Goal: Transaction & Acquisition: Purchase product/service

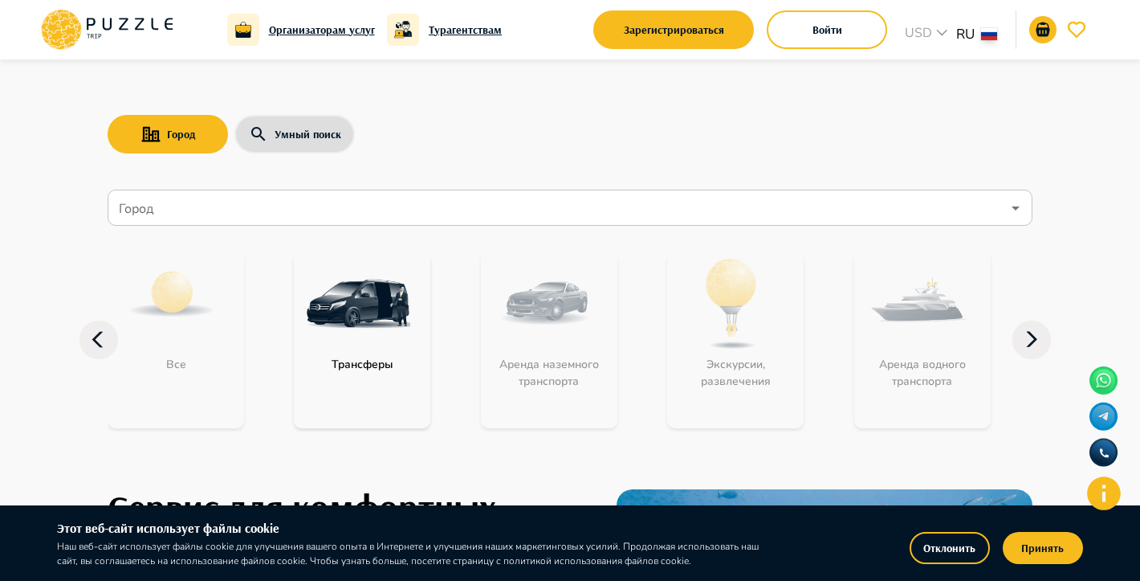
click at [241, 209] on input "Город" at bounding box center [559, 208] width 886 height 31
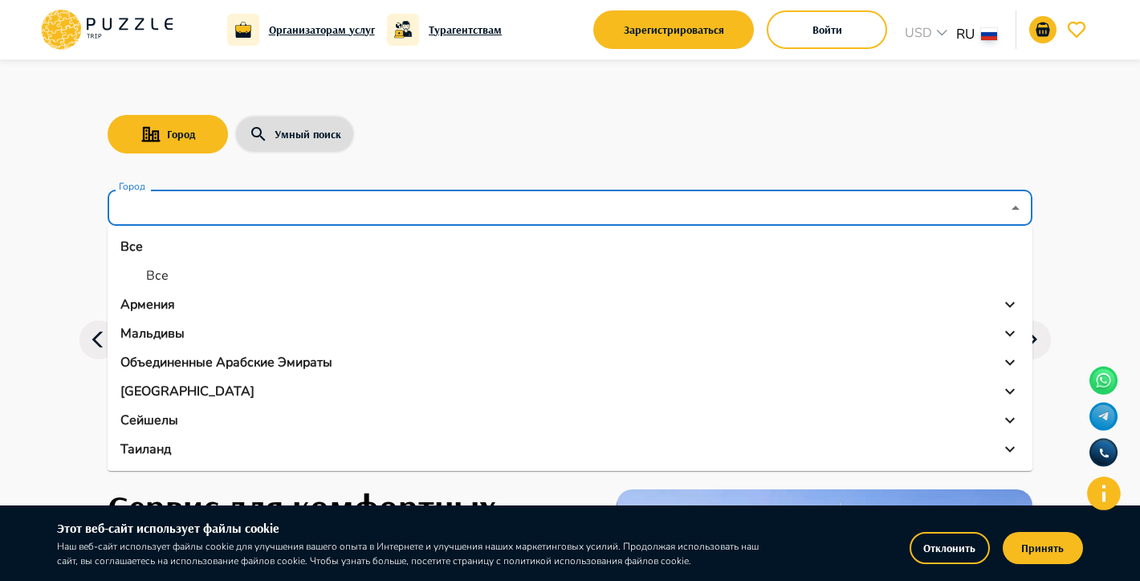
scroll to position [28, 0]
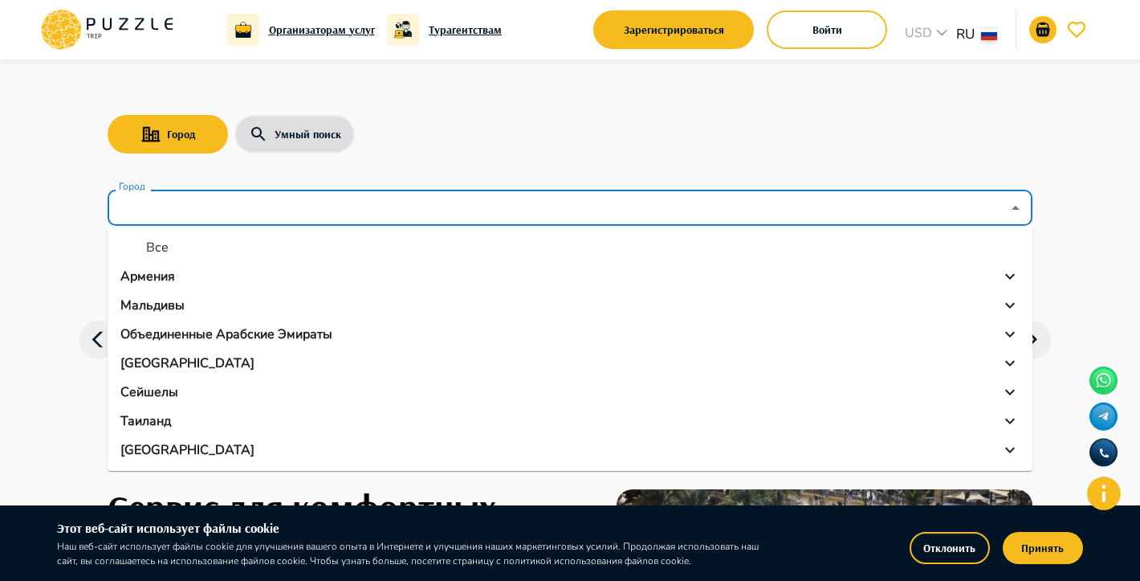
click at [193, 327] on p "Объединенные Арабские Эмираты" at bounding box center [226, 333] width 212 height 19
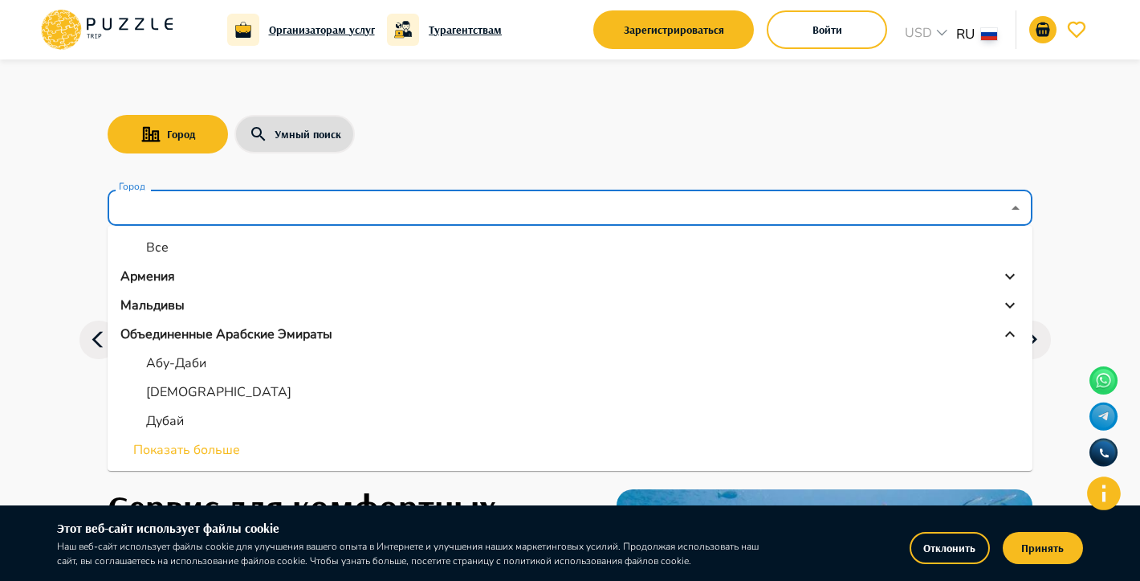
click at [201, 419] on li "Дубай" at bounding box center [570, 420] width 925 height 29
type input "*****"
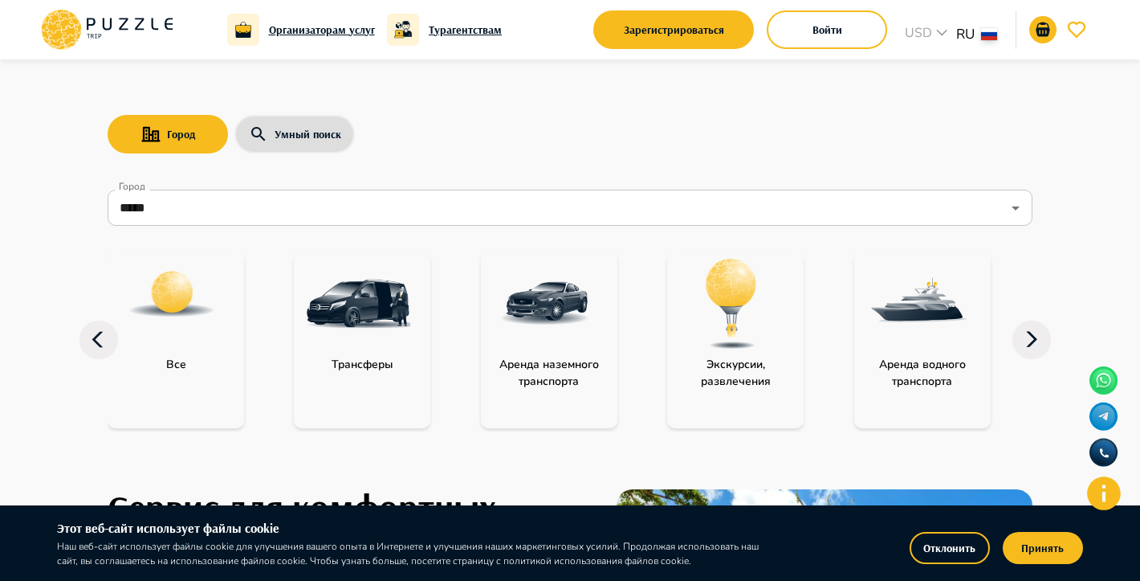
click at [789, 338] on div at bounding box center [731, 303] width 129 height 104
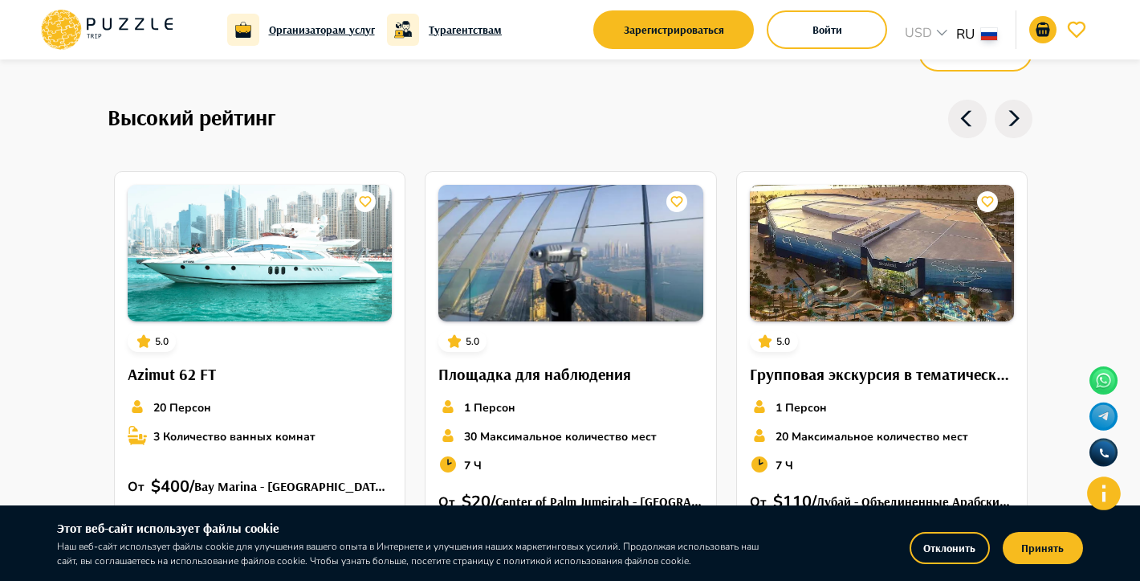
scroll to position [1144, 0]
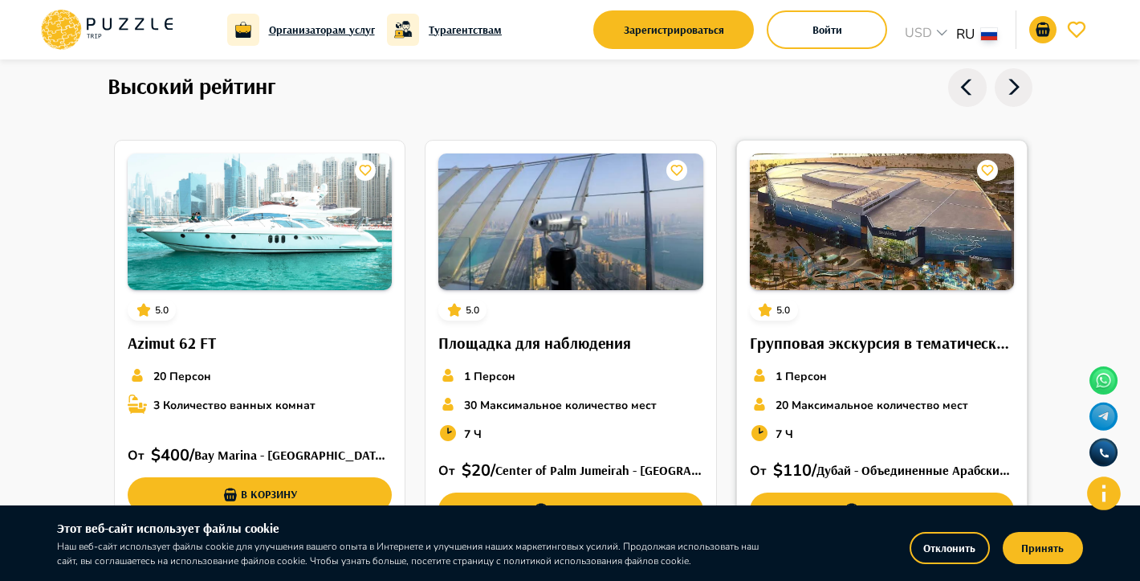
click at [830, 243] on img at bounding box center [882, 221] width 264 height 137
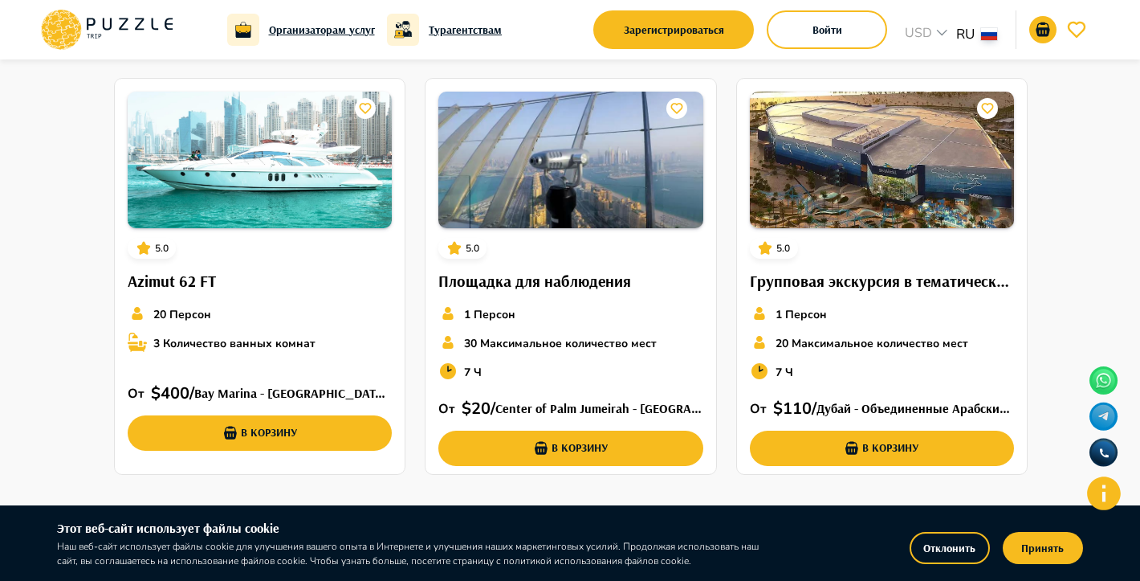
scroll to position [1216, 0]
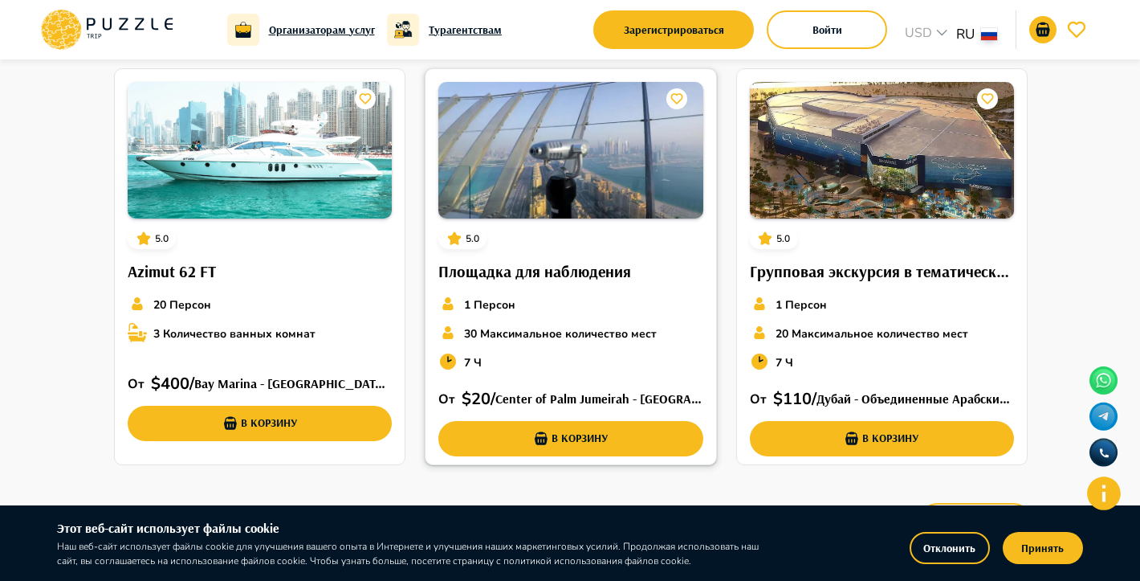
click at [545, 170] on img at bounding box center [571, 150] width 264 height 137
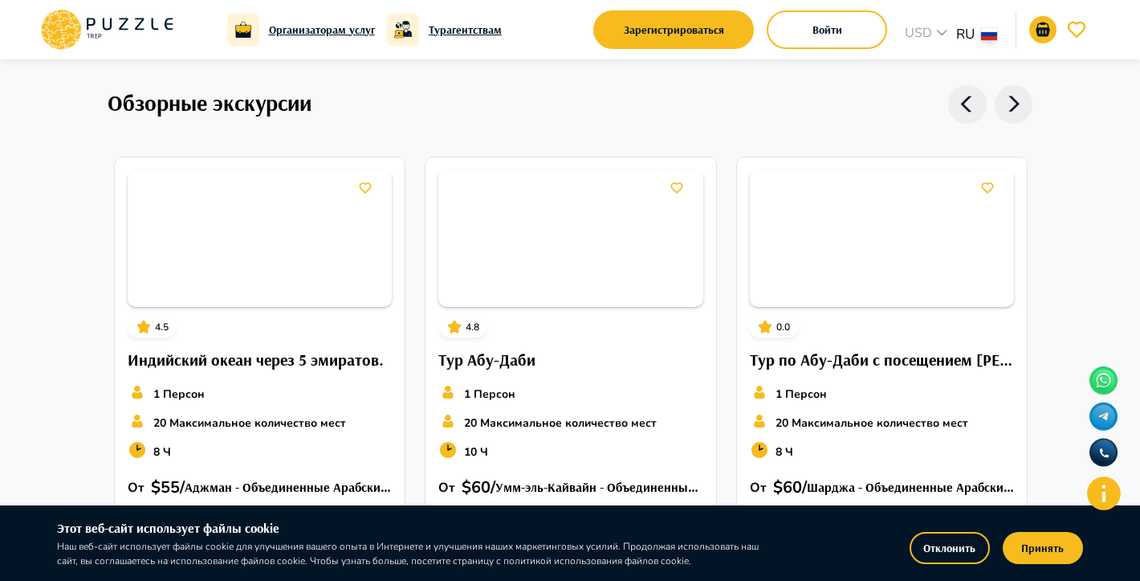
scroll to position [2236, 0]
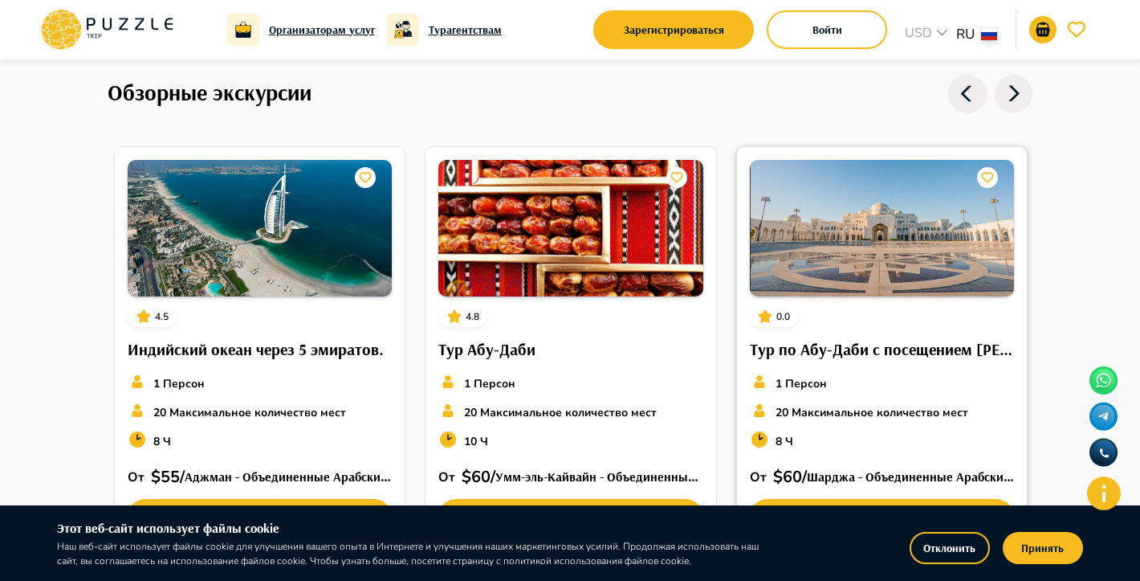
click at [887, 259] on img at bounding box center [882, 228] width 264 height 137
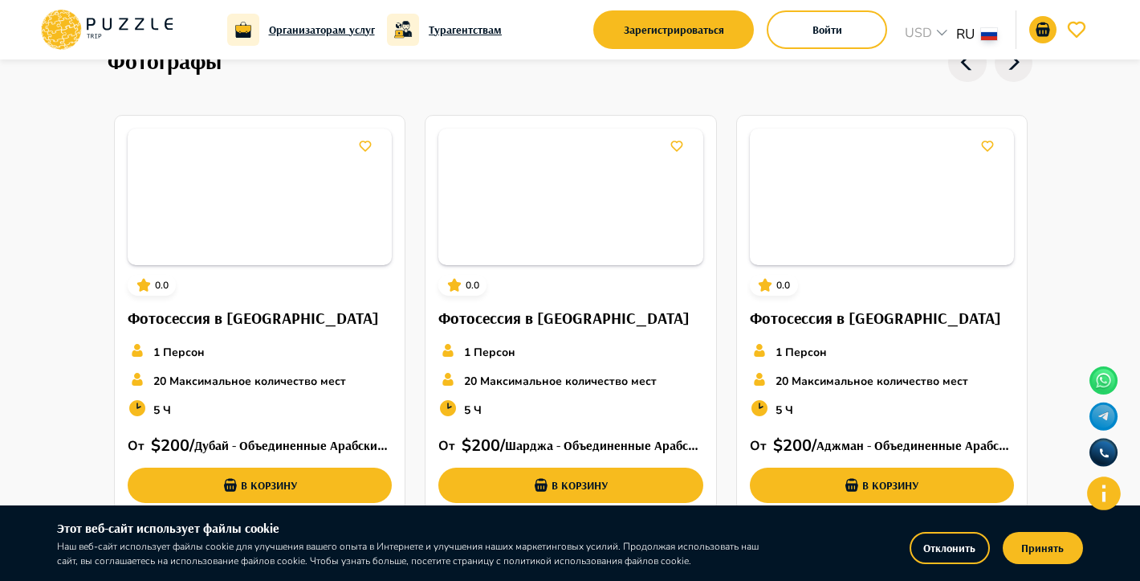
scroll to position [5161, 0]
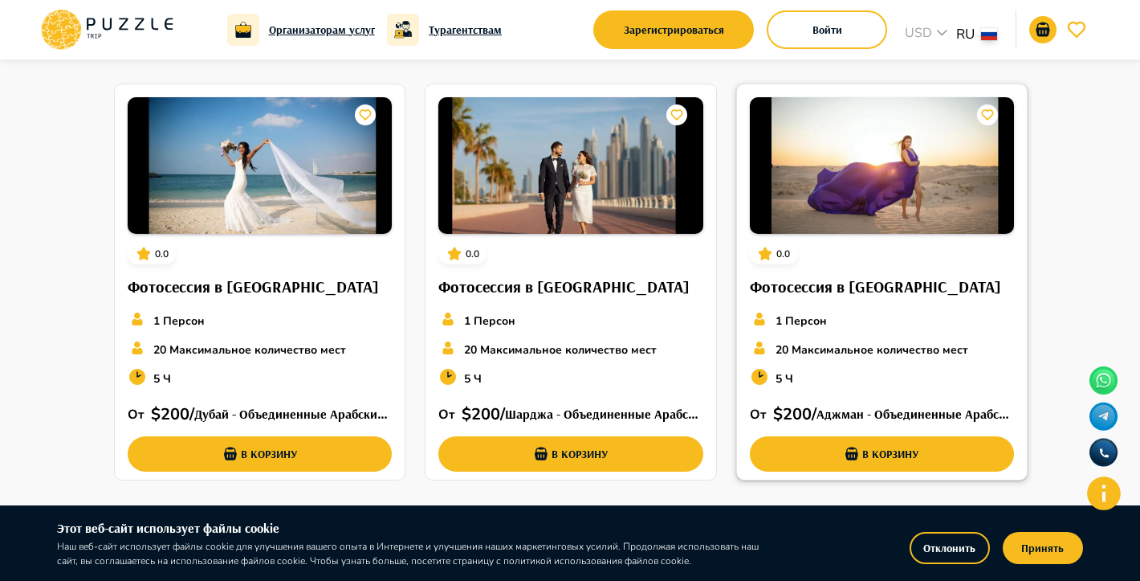
click at [826, 182] on img at bounding box center [882, 165] width 264 height 137
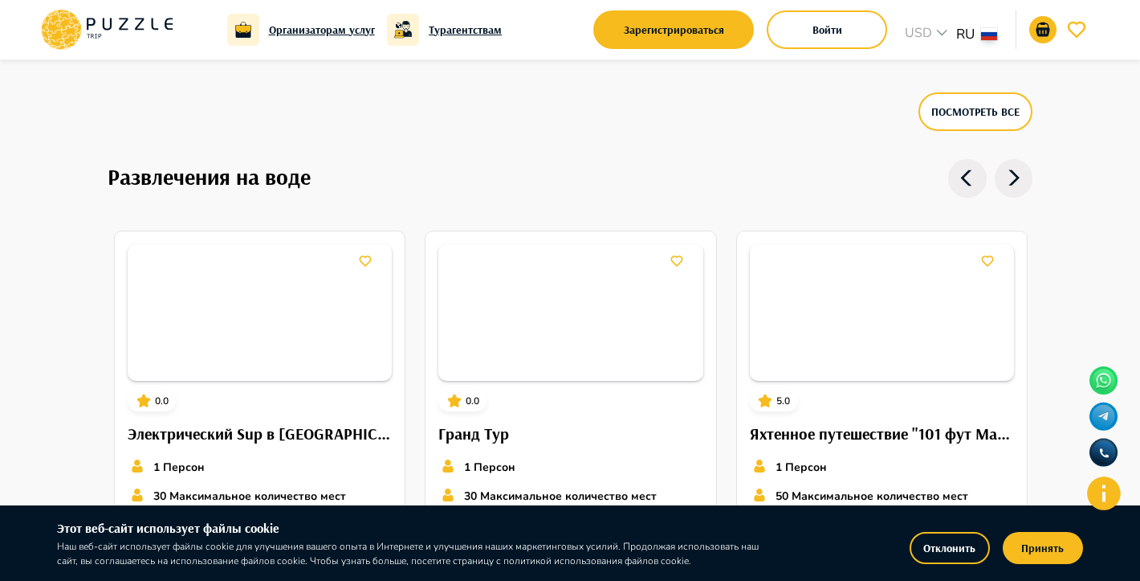
scroll to position [3317, 0]
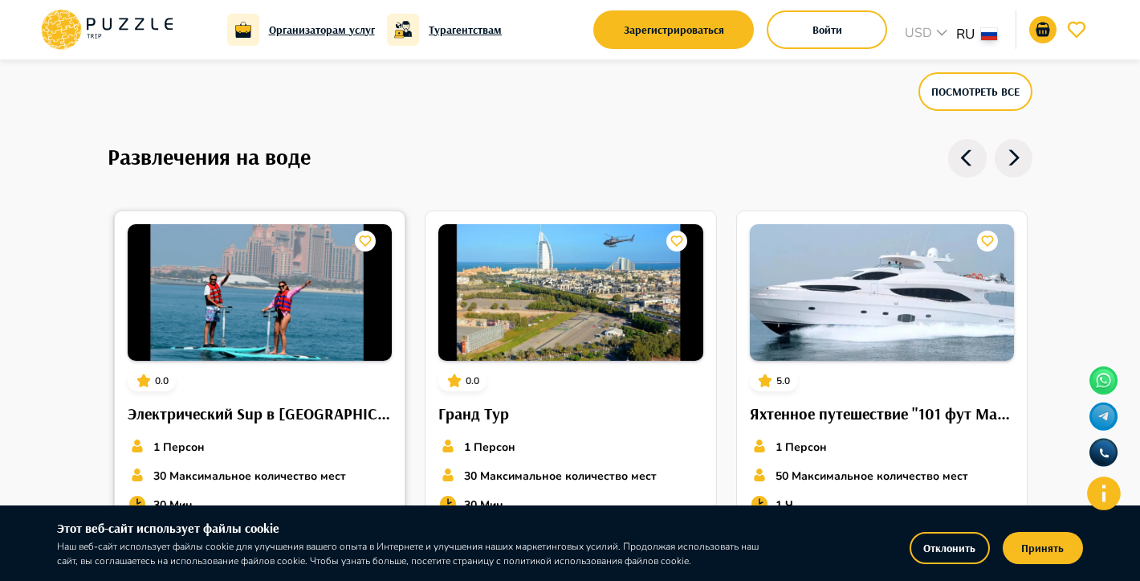
click at [190, 306] on img at bounding box center [260, 292] width 264 height 137
click at [269, 264] on img at bounding box center [260, 292] width 264 height 137
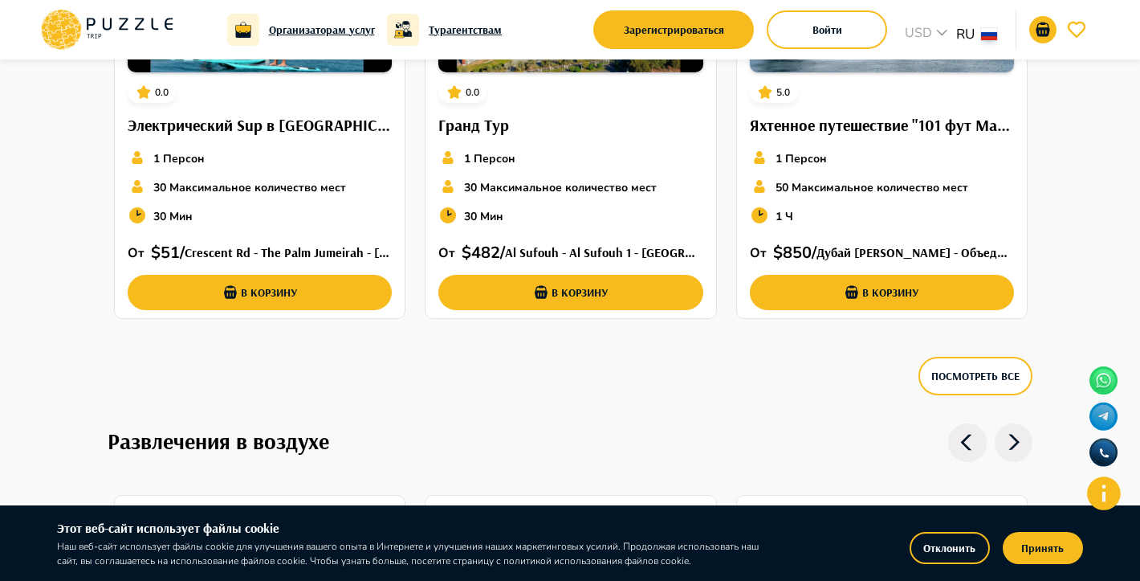
scroll to position [3430, 0]
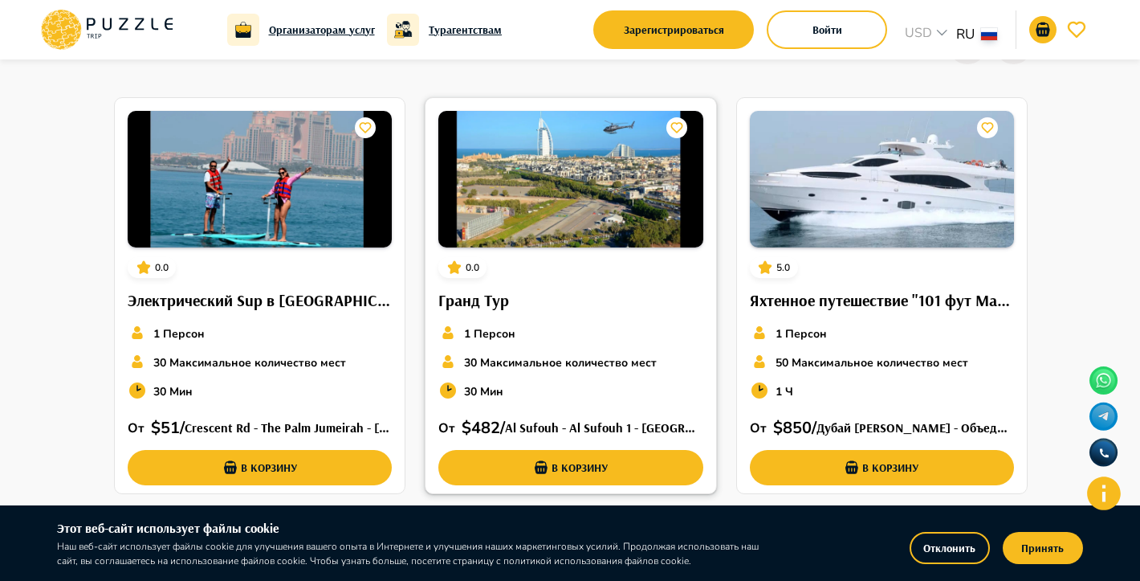
click at [531, 194] on img at bounding box center [571, 179] width 264 height 137
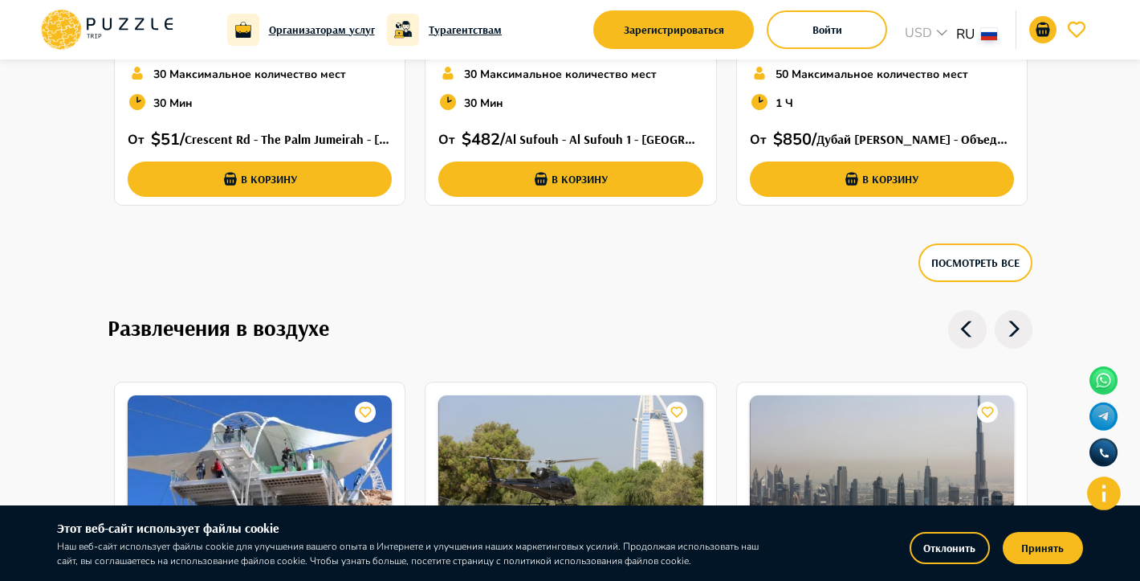
scroll to position [3729, 0]
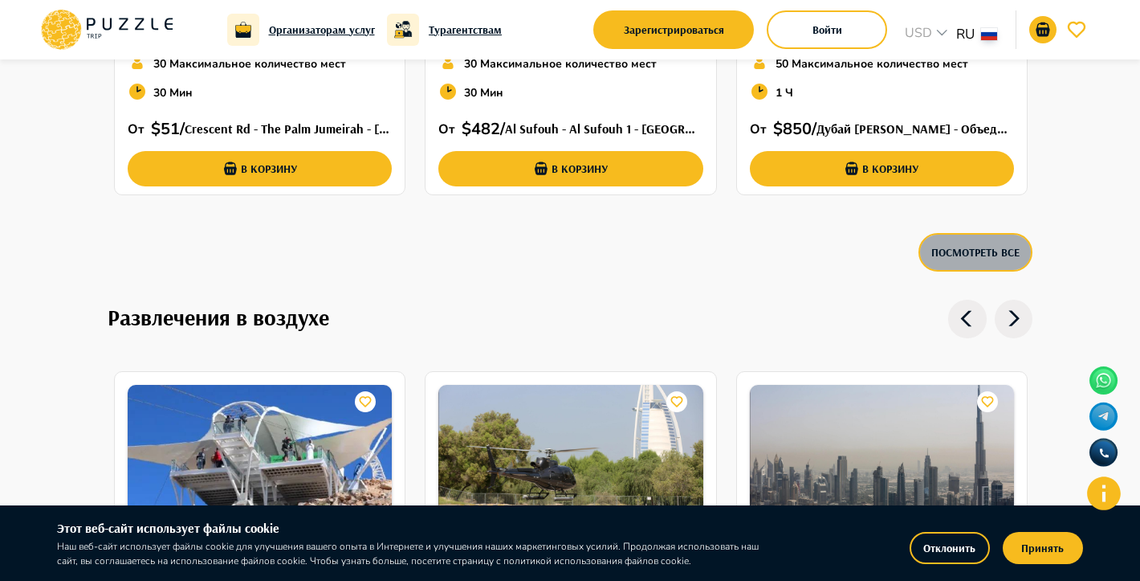
click at [940, 258] on button "Посмотреть все" at bounding box center [976, 252] width 114 height 39
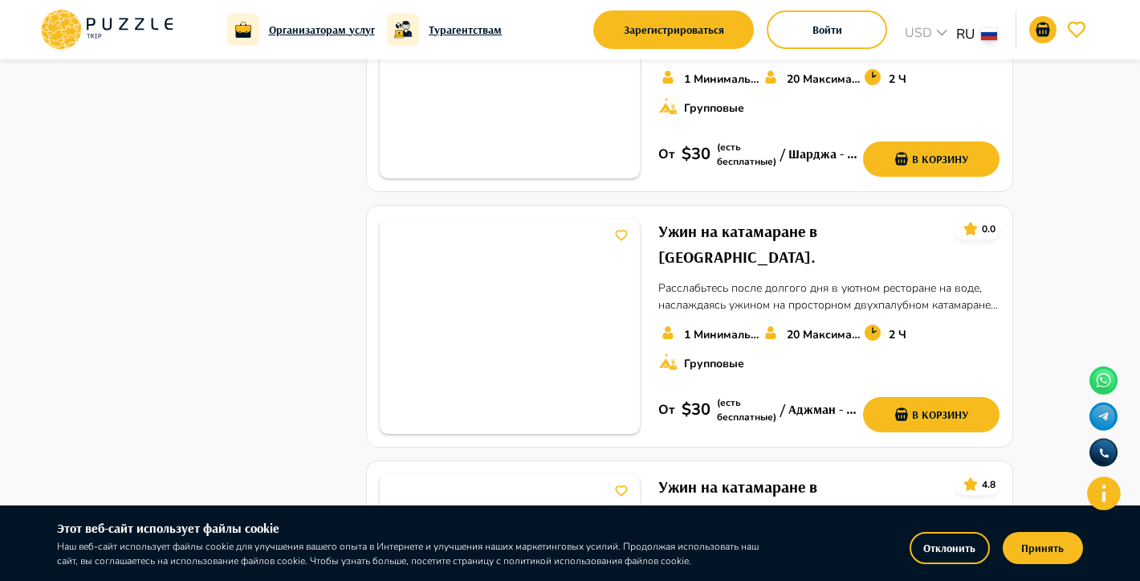
scroll to position [1552, 0]
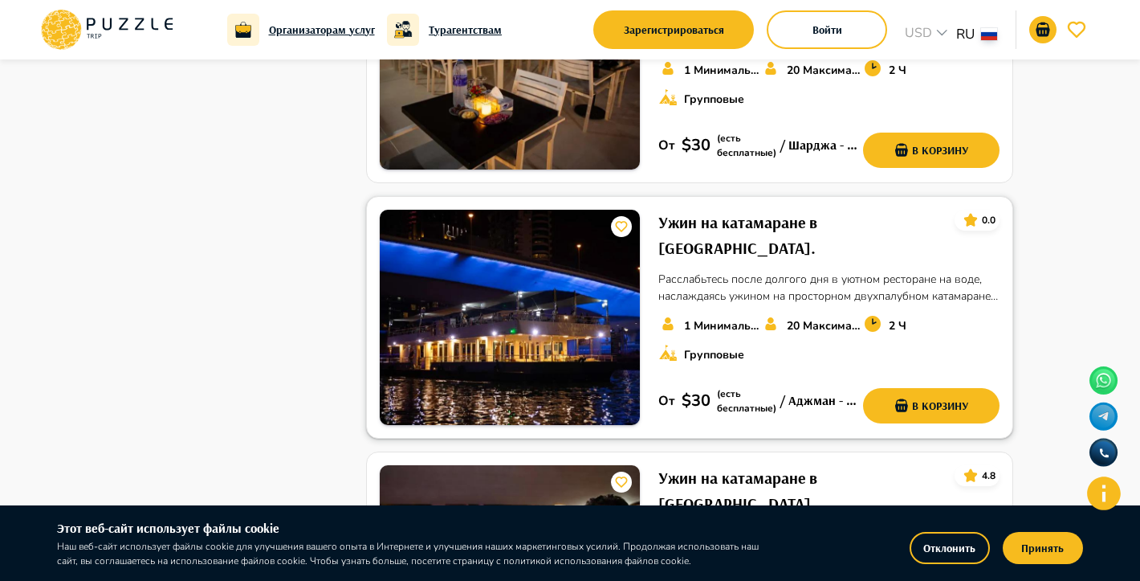
click at [689, 210] on h6 "Ужин на катамаране в Дубай Марина." at bounding box center [801, 235] width 284 height 51
click at [555, 221] on img at bounding box center [510, 317] width 260 height 215
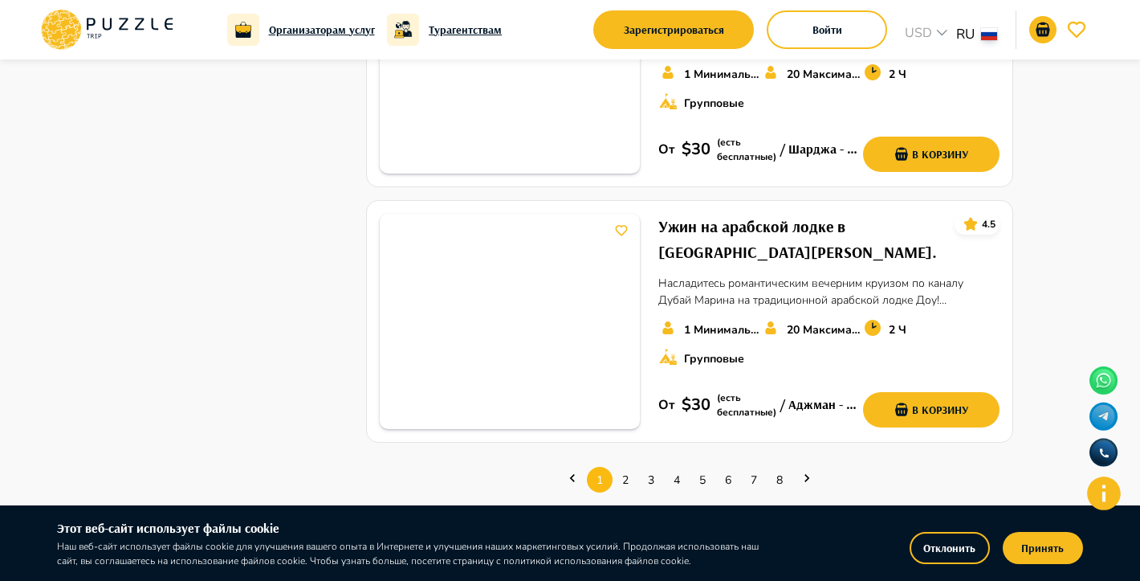
scroll to position [2311, 0]
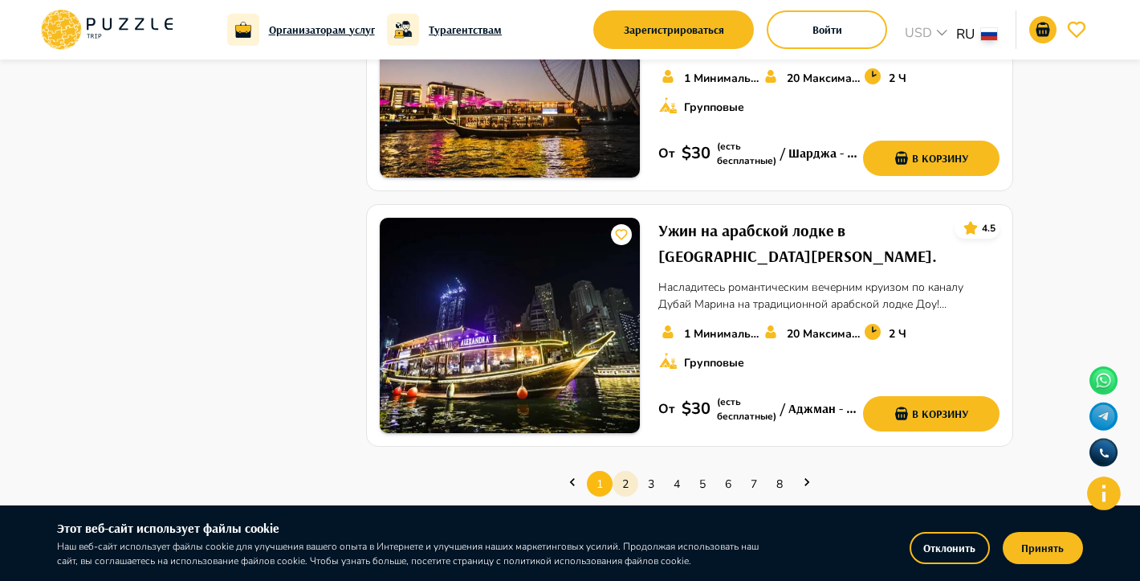
click at [631, 471] on link "2" at bounding box center [626, 483] width 26 height 25
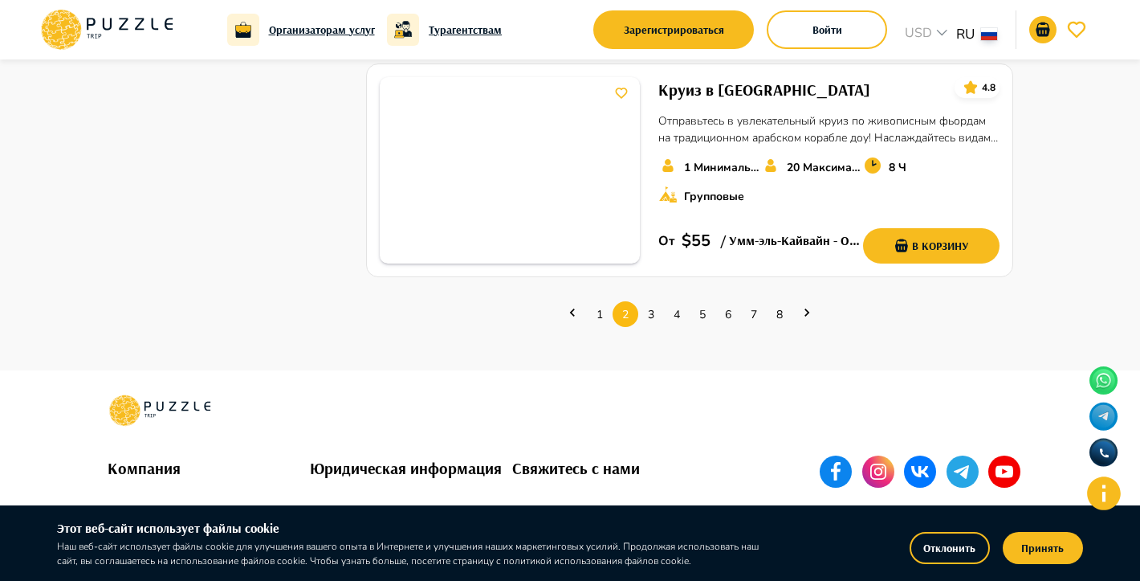
scroll to position [2346, 0]
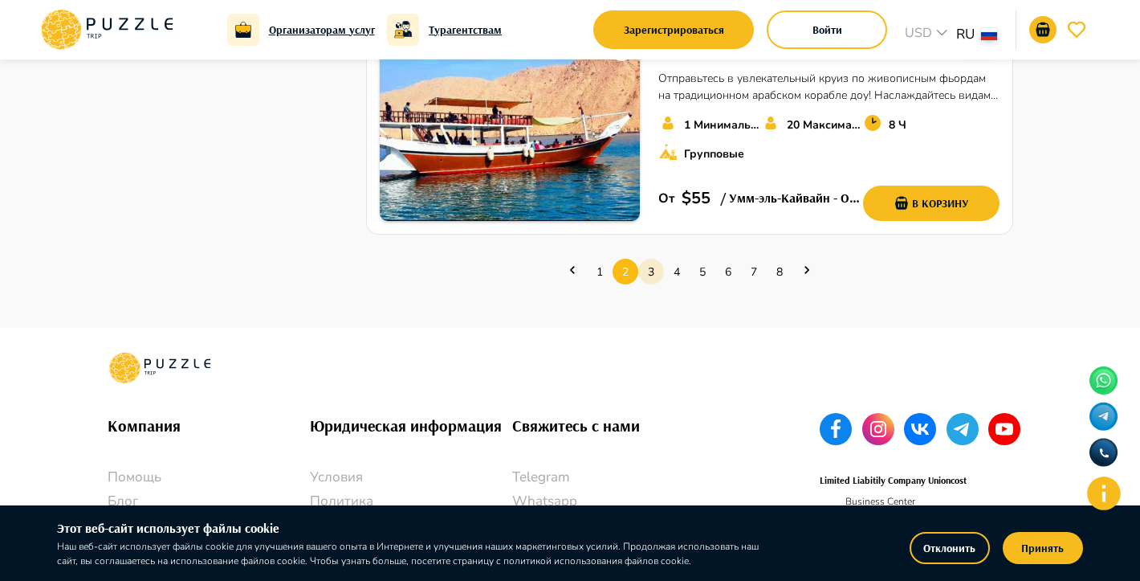
click at [646, 259] on link "3" at bounding box center [652, 271] width 26 height 25
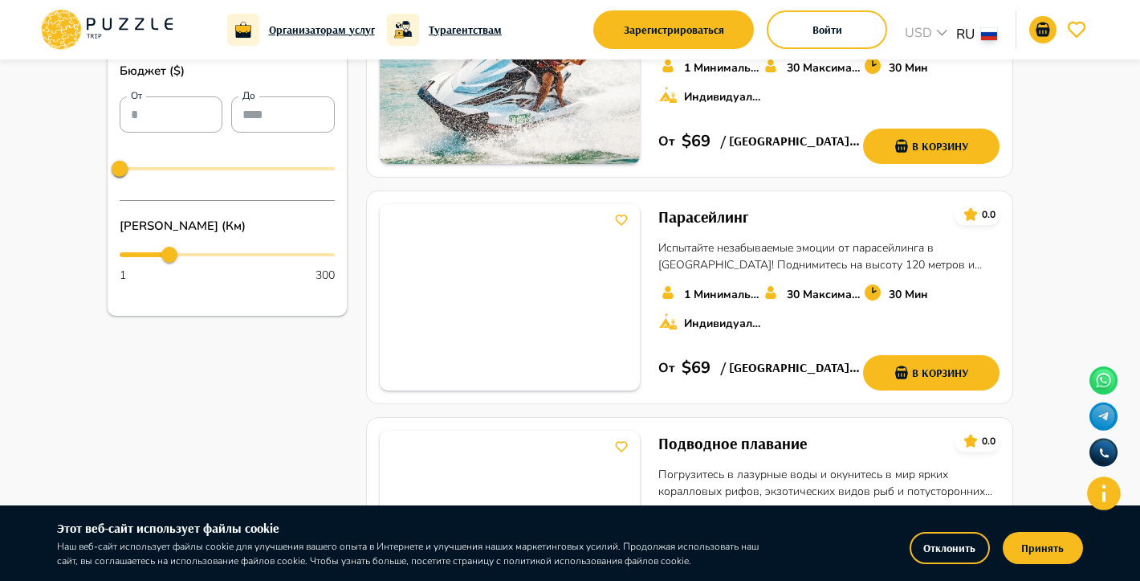
scroll to position [574, 0]
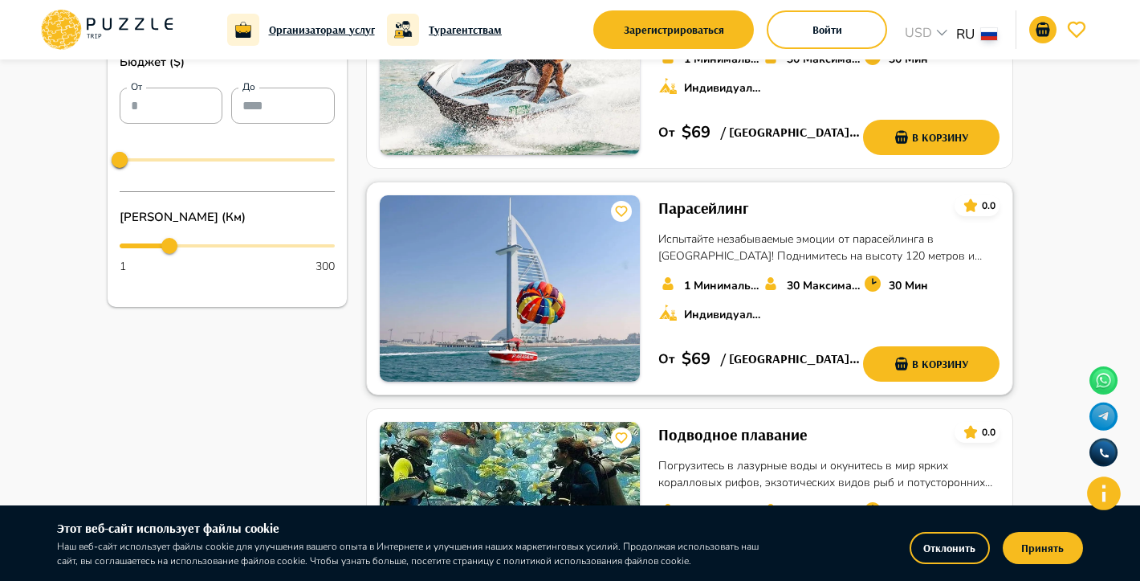
click at [677, 204] on h6 "Парасейлинг" at bounding box center [704, 208] width 90 height 26
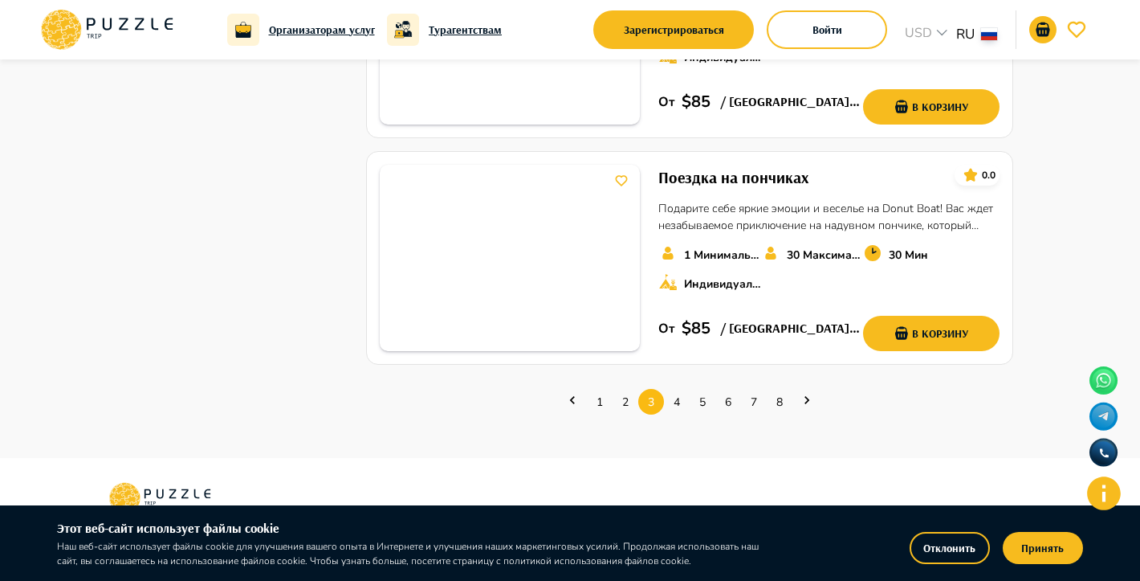
scroll to position [2198, 0]
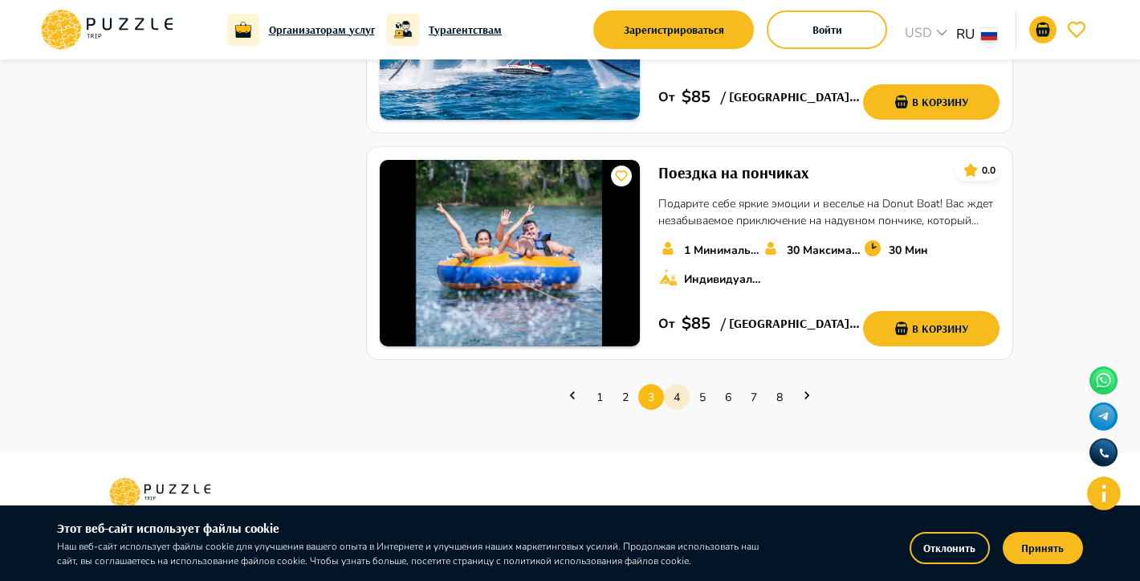
click at [682, 402] on link "4" at bounding box center [677, 397] width 26 height 25
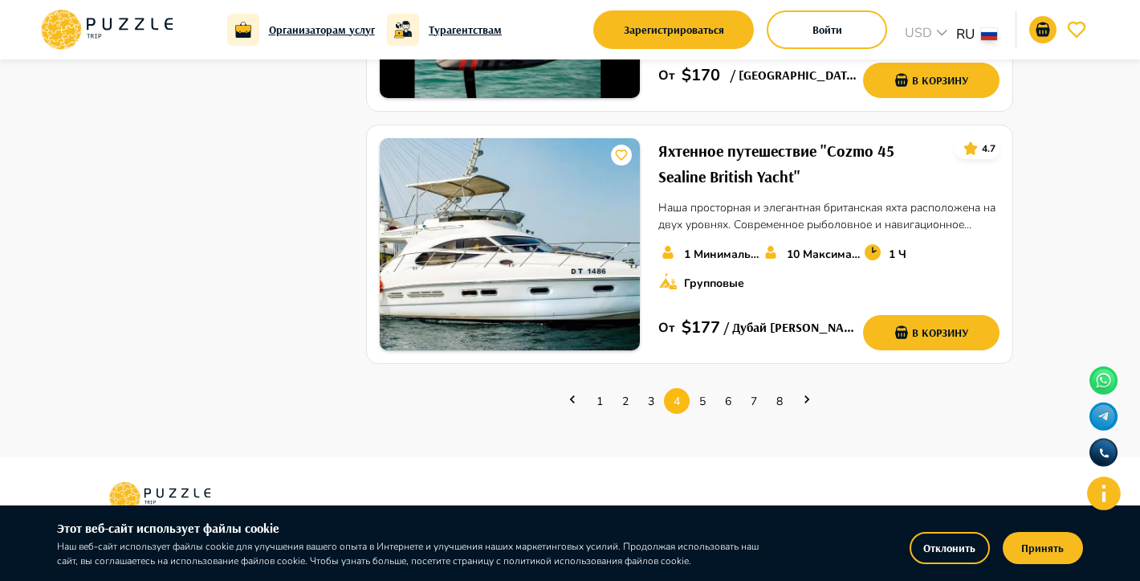
scroll to position [2270, 0]
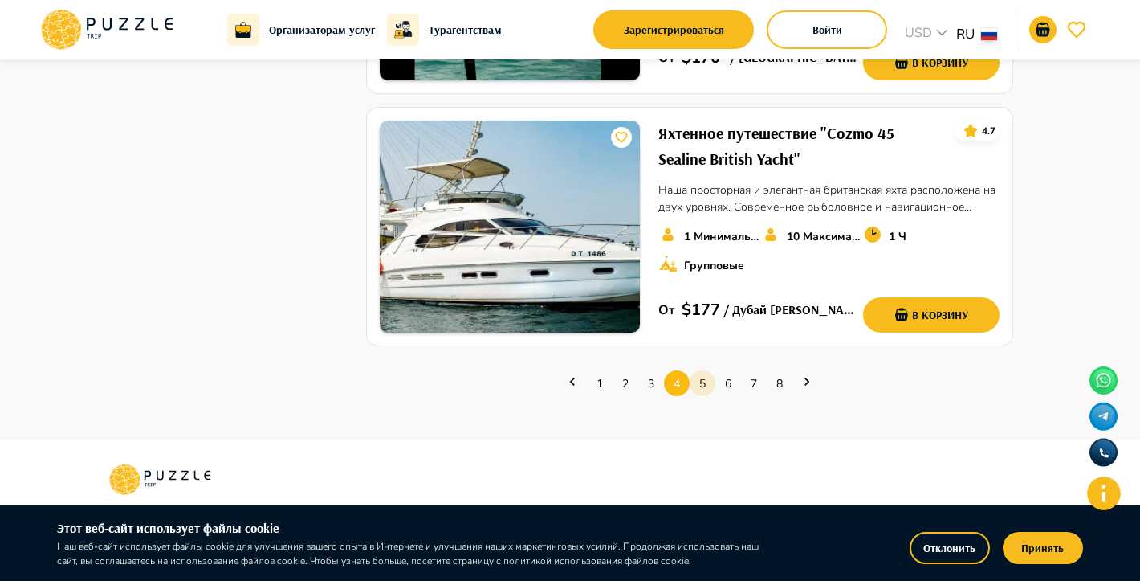
click at [704, 390] on link "5" at bounding box center [703, 383] width 26 height 25
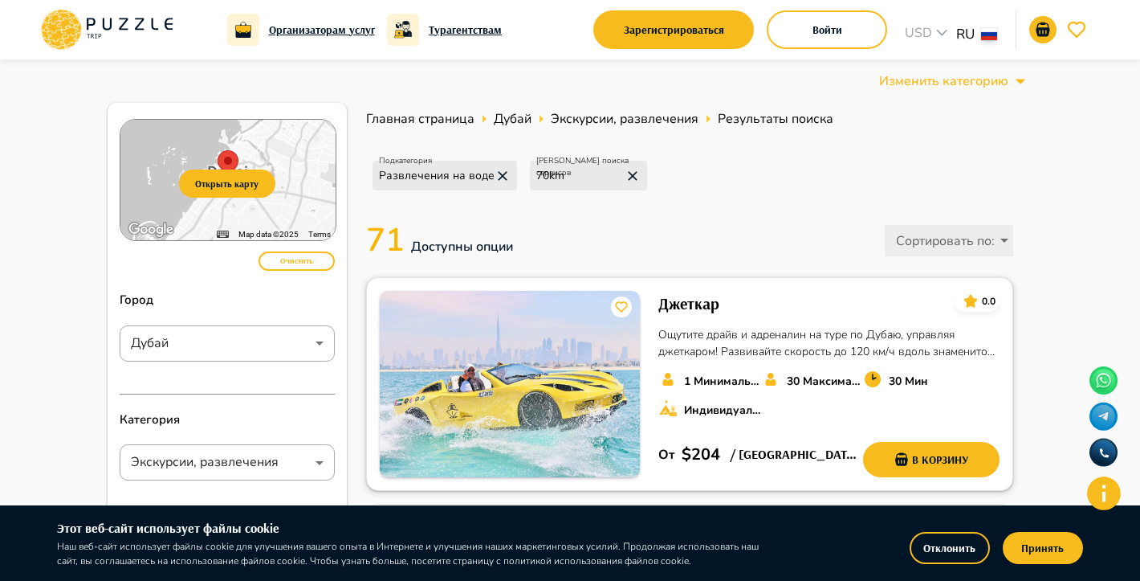
click at [688, 300] on h6 "Джеткар" at bounding box center [689, 304] width 61 height 26
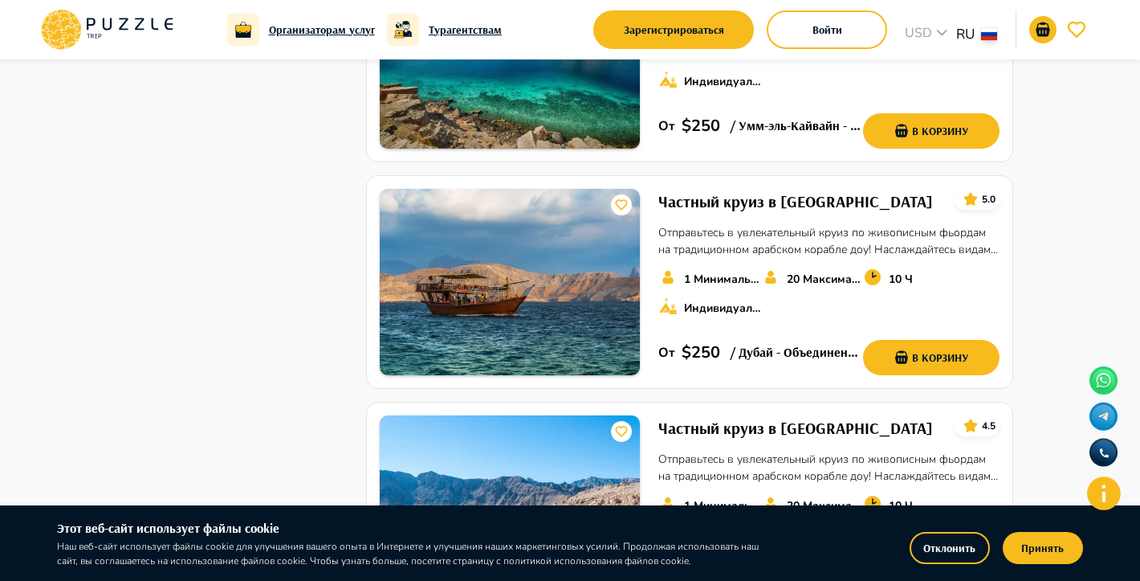
click at [1056, 161] on div "Изменить категорию Открыть карту ← Move left → Move right ↑ Move up ↓ Move down…" at bounding box center [570, 81] width 1140 height 2666
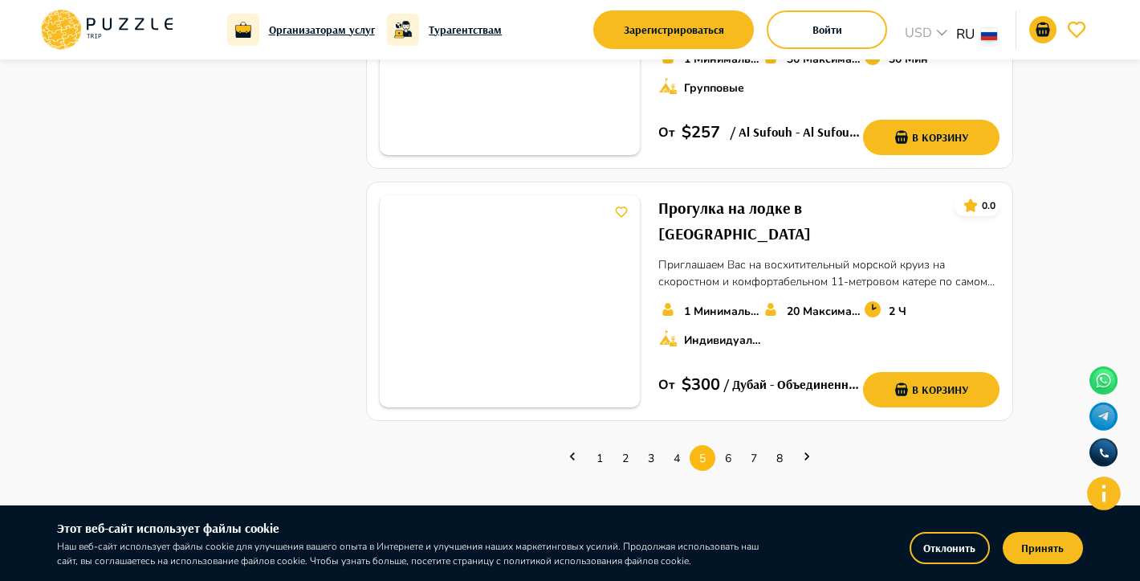
scroll to position [2243, 0]
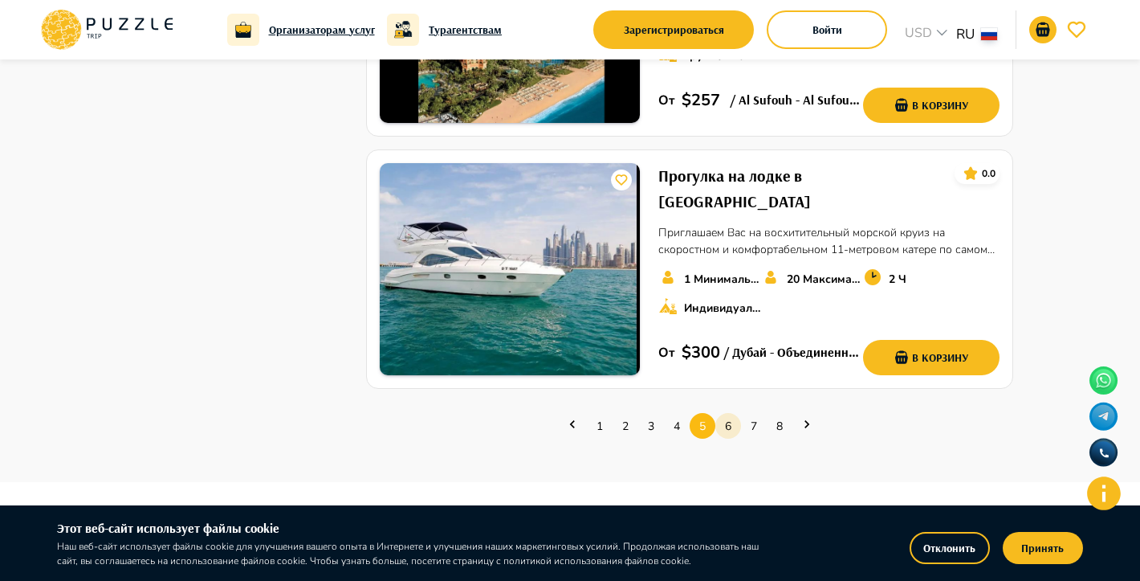
click at [739, 414] on link "6" at bounding box center [729, 426] width 26 height 25
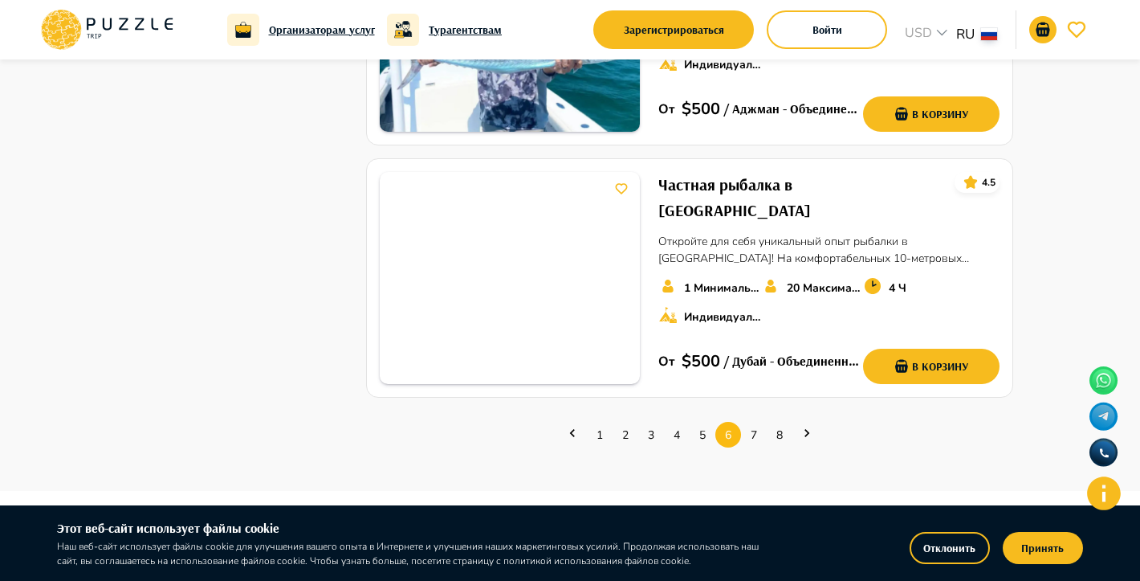
scroll to position [2419, 0]
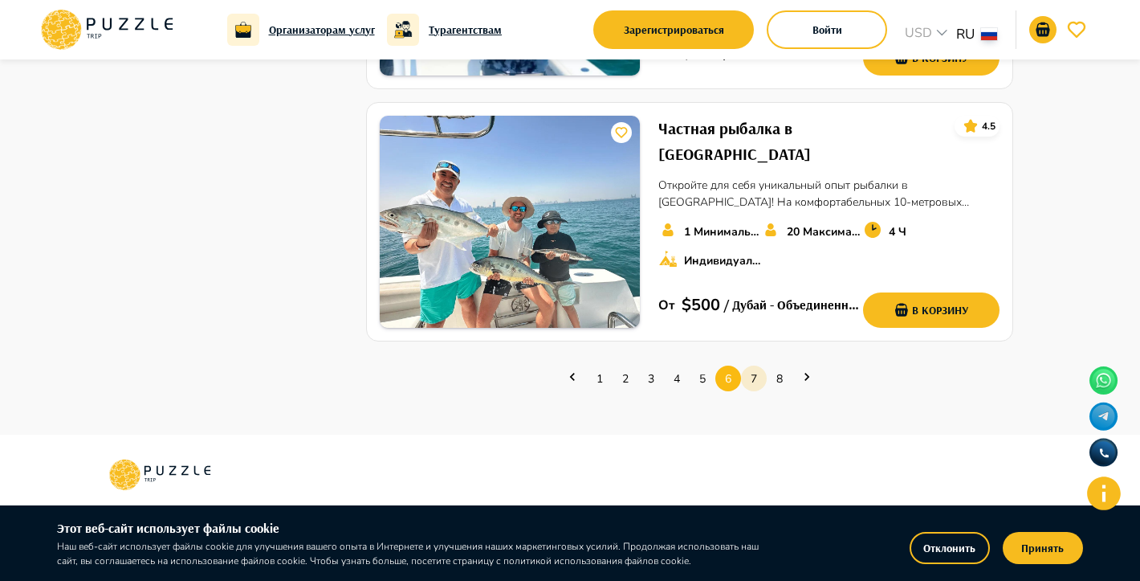
click at [752, 366] on link "7" at bounding box center [754, 378] width 26 height 25
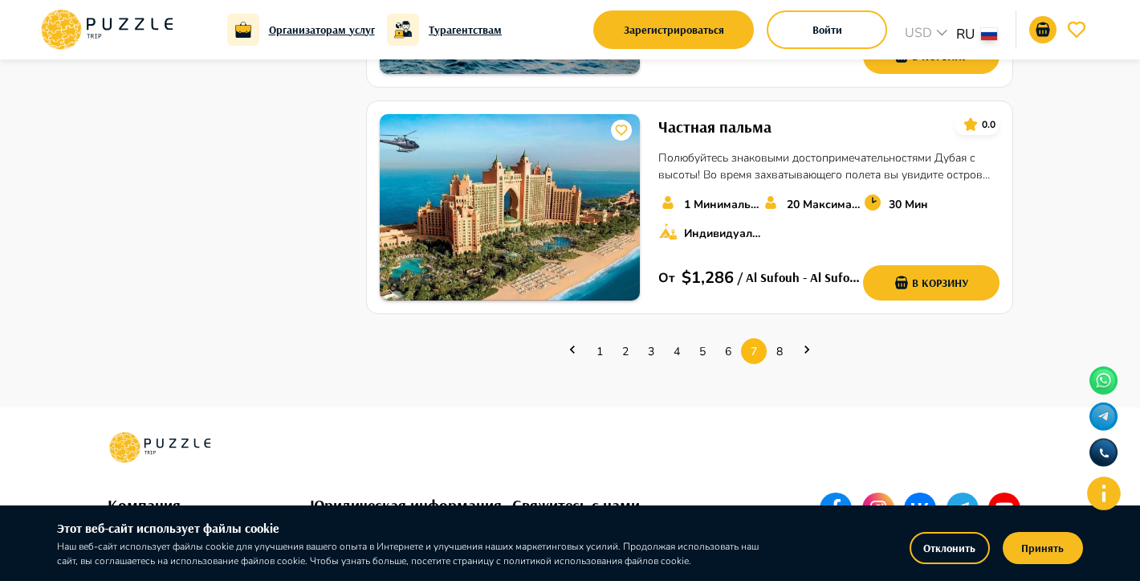
scroll to position [2445, 0]
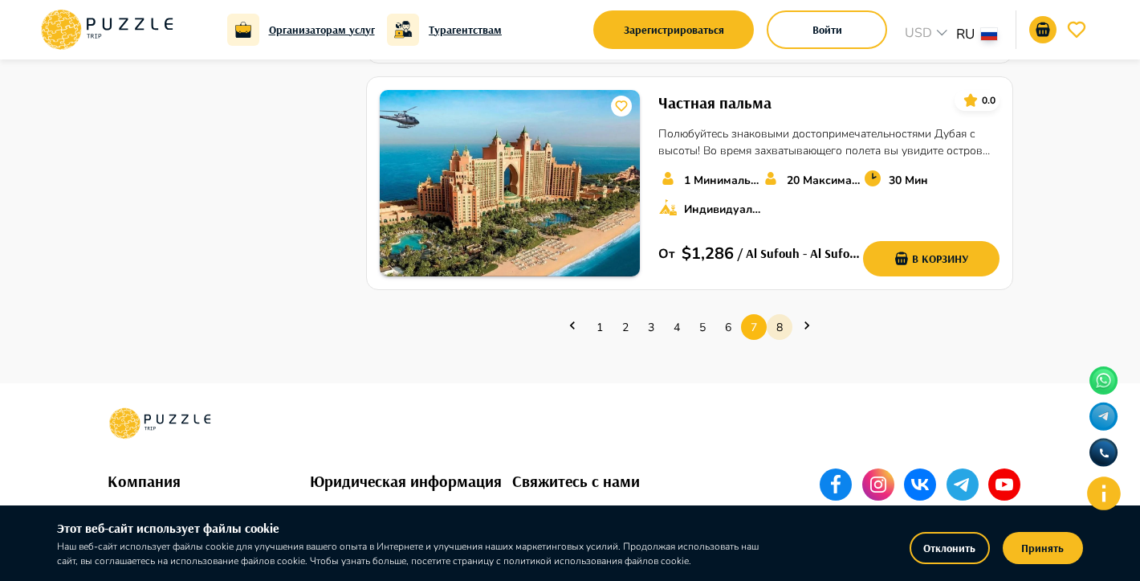
click at [775, 315] on link "8" at bounding box center [780, 327] width 26 height 25
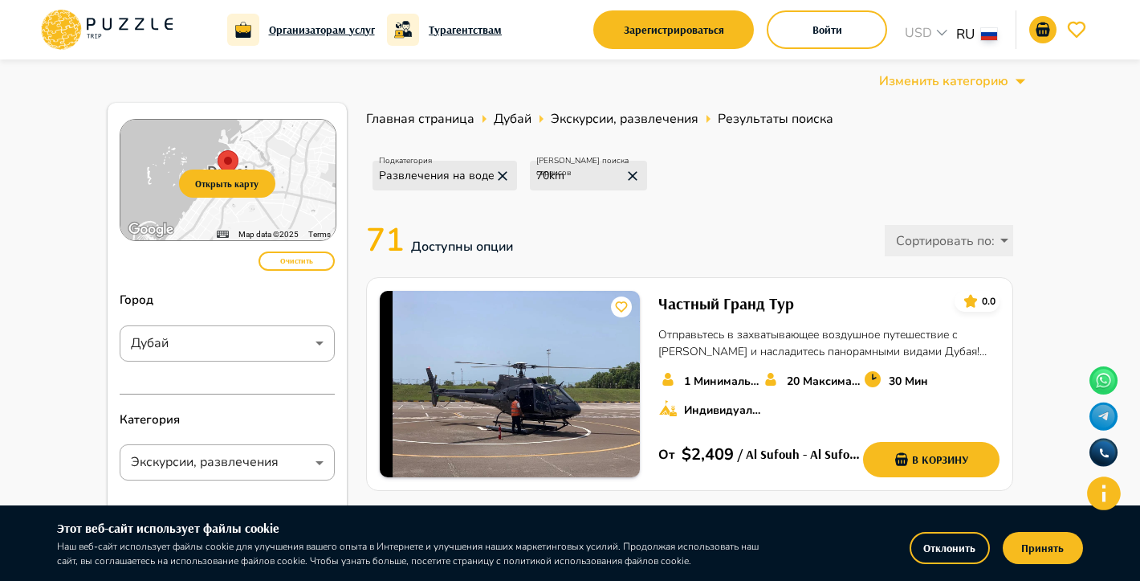
click at [1116, 204] on div "Изменить категорию Открыть карту ← Move left → Move right ↑ Move up ↓ Move down…" at bounding box center [570, 490] width 1140 height 862
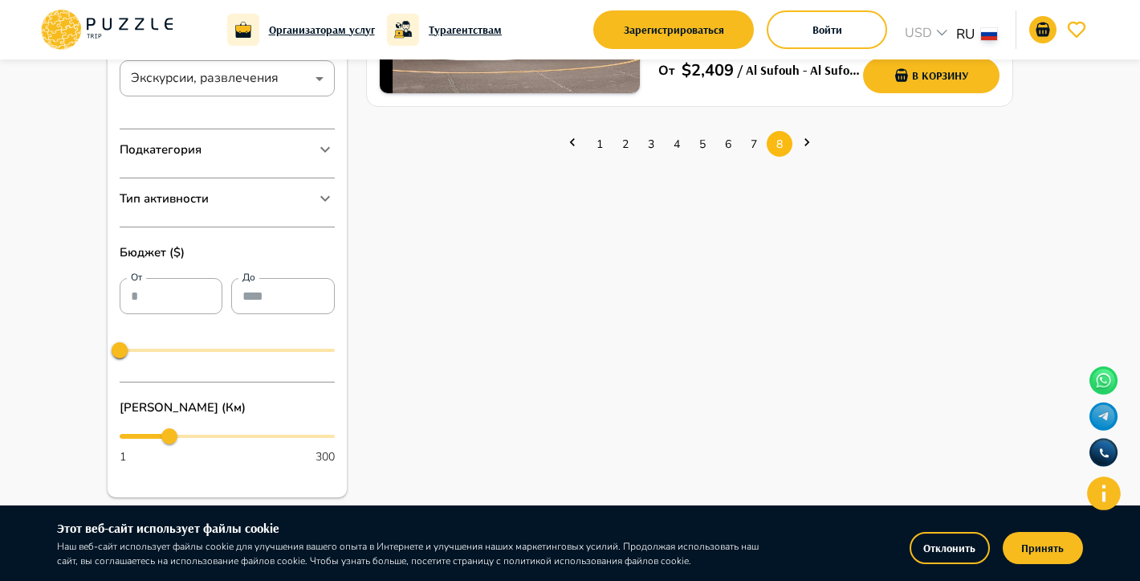
scroll to position [386, 0]
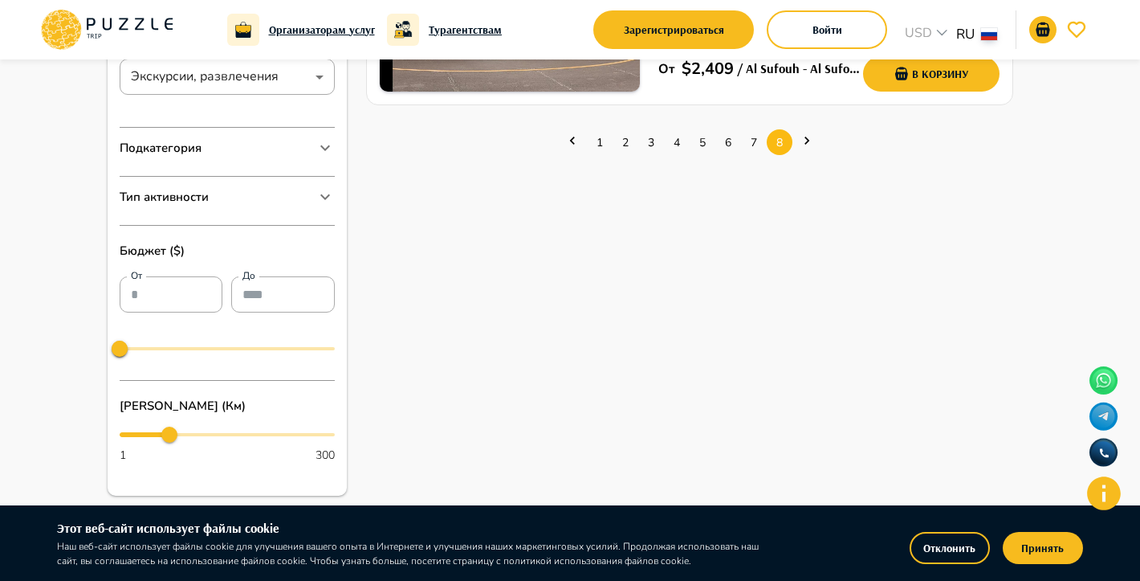
click at [799, 141] on icon "Next page" at bounding box center [807, 141] width 16 height 16
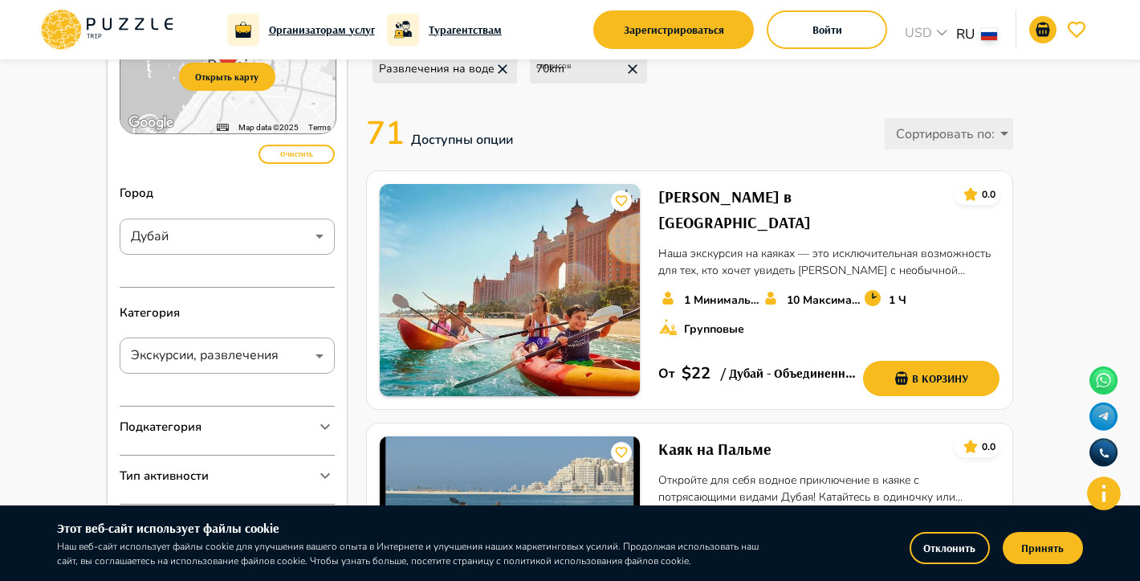
scroll to position [112, 0]
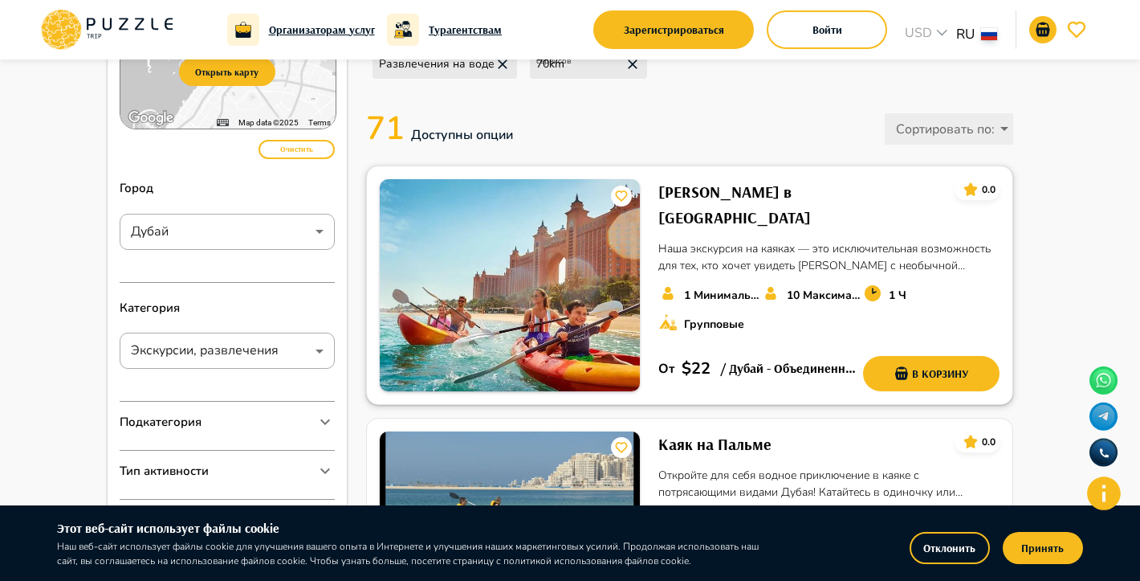
click at [524, 247] on img at bounding box center [510, 285] width 260 height 212
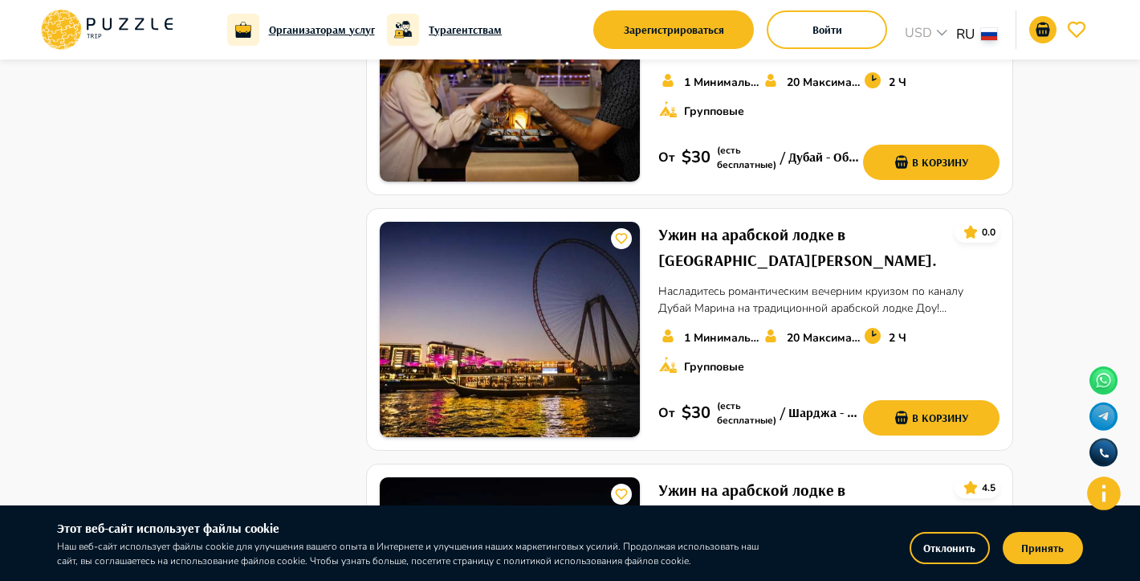
scroll to position [2047, 0]
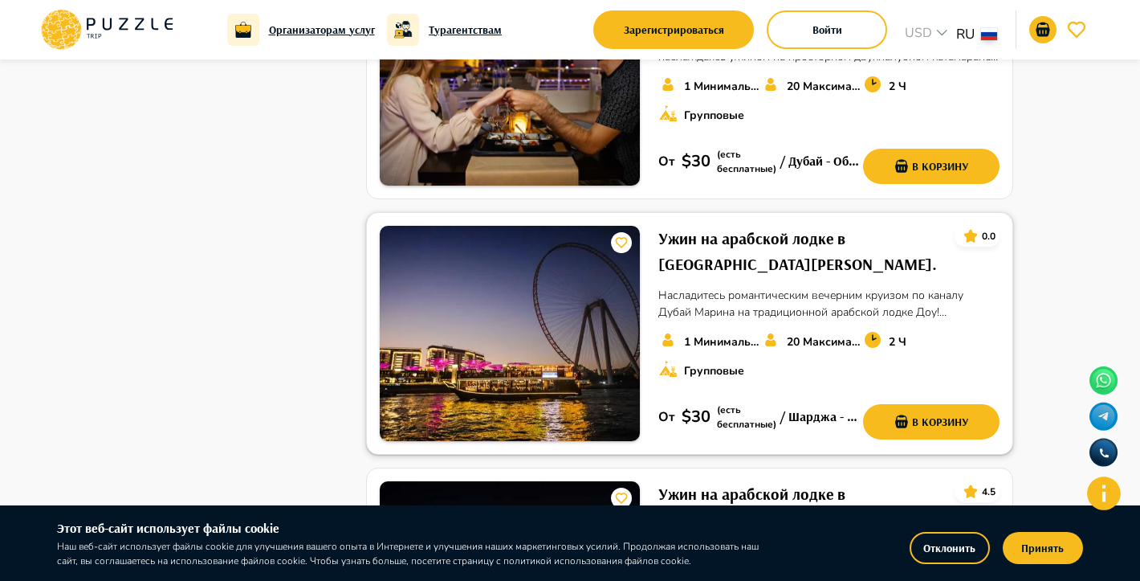
click at [712, 226] on h6 "Ужин на арабской лодке в Дубай Марина." at bounding box center [801, 251] width 284 height 51
click at [700, 226] on h6 "Ужин на арабской лодке в Дубай Марина." at bounding box center [801, 251] width 284 height 51
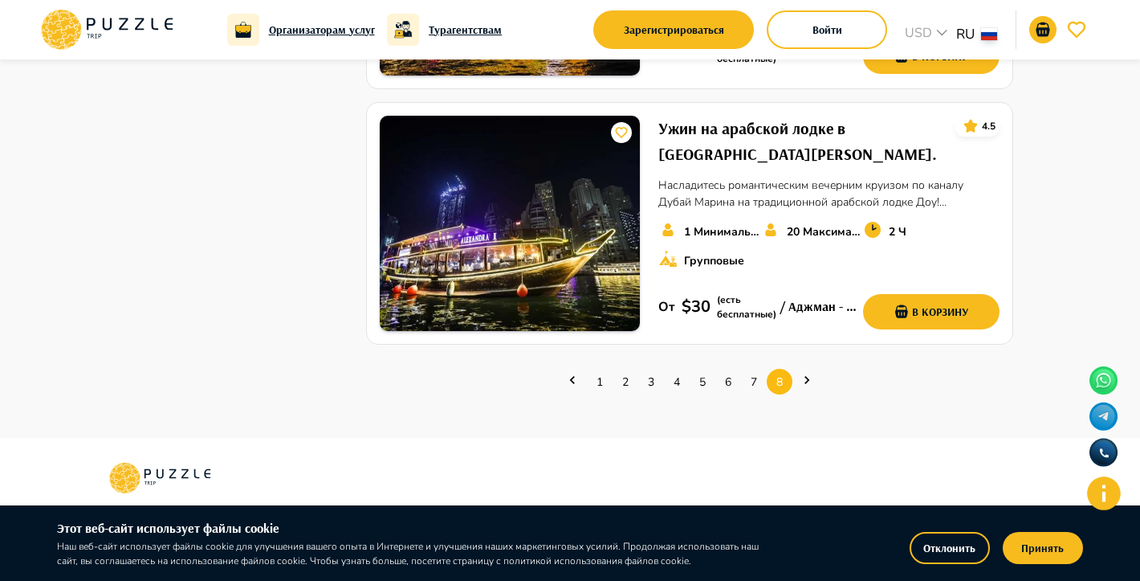
scroll to position [2417, 0]
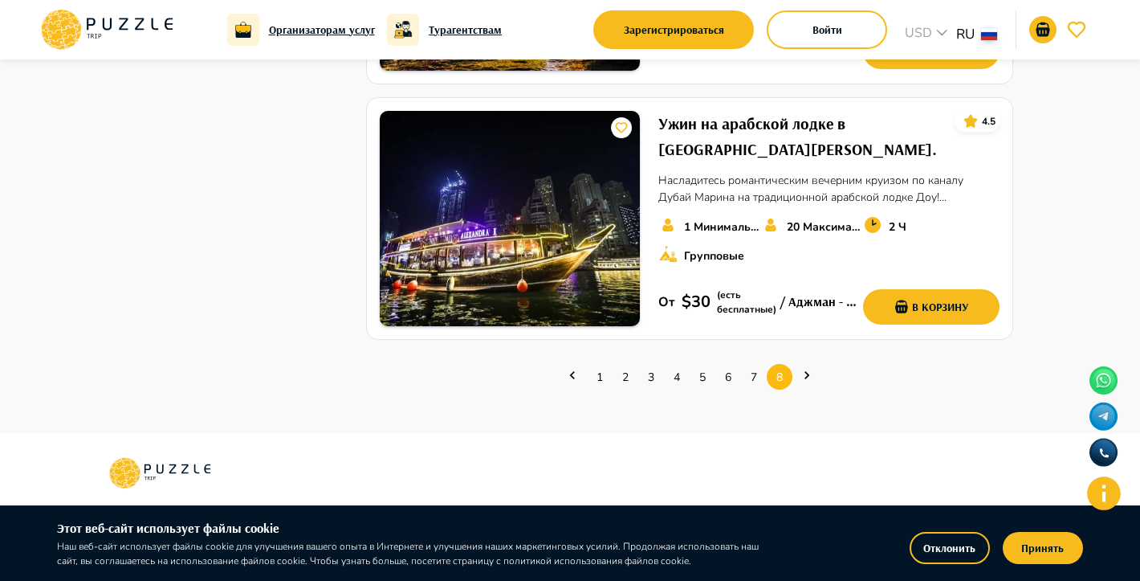
click at [806, 367] on icon "Next page" at bounding box center [807, 375] width 16 height 16
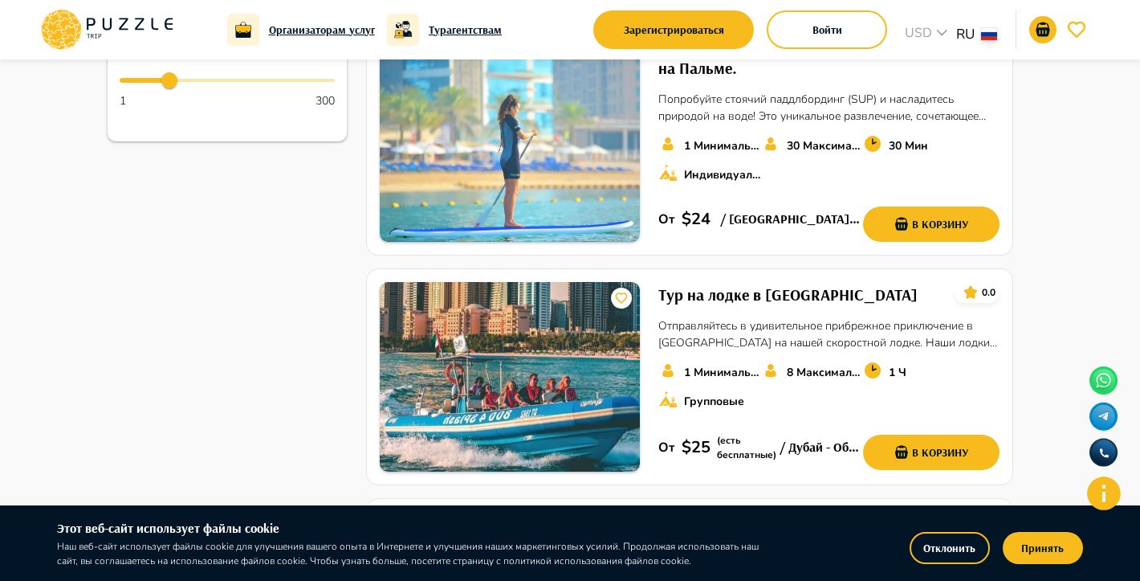
scroll to position [0, 0]
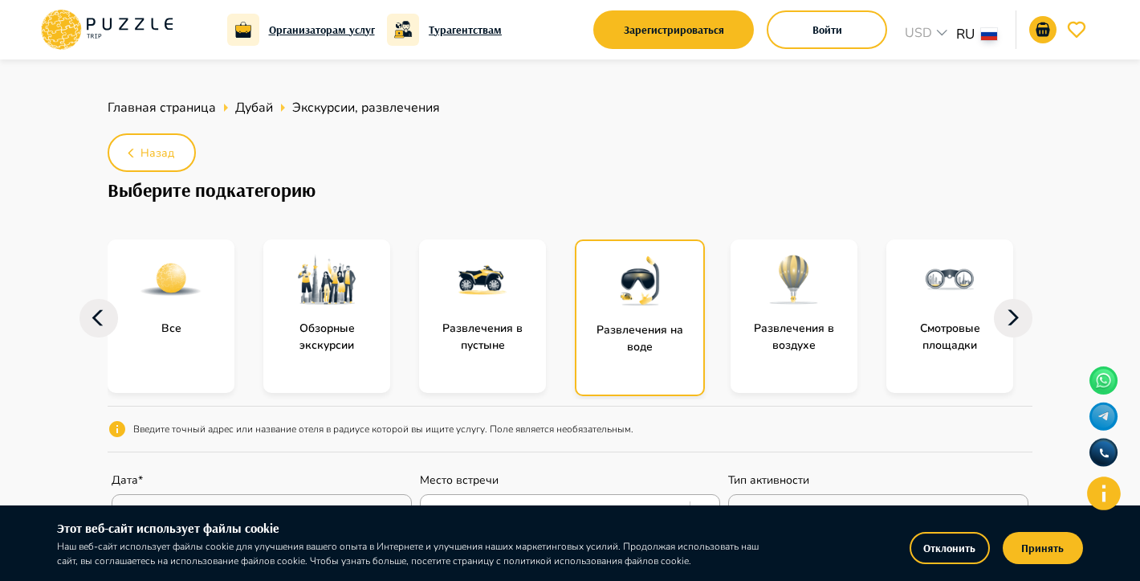
click at [501, 300] on img at bounding box center [483, 279] width 64 height 64
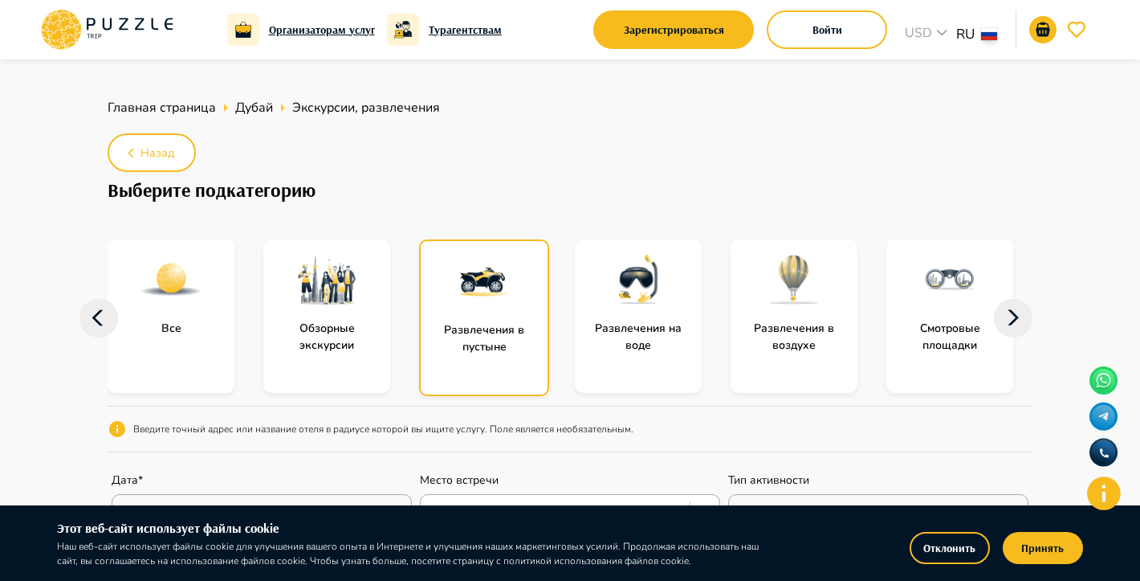
click at [503, 299] on img at bounding box center [484, 281] width 64 height 64
click at [502, 299] on img at bounding box center [484, 281] width 64 height 64
click at [512, 305] on img at bounding box center [484, 281] width 64 height 64
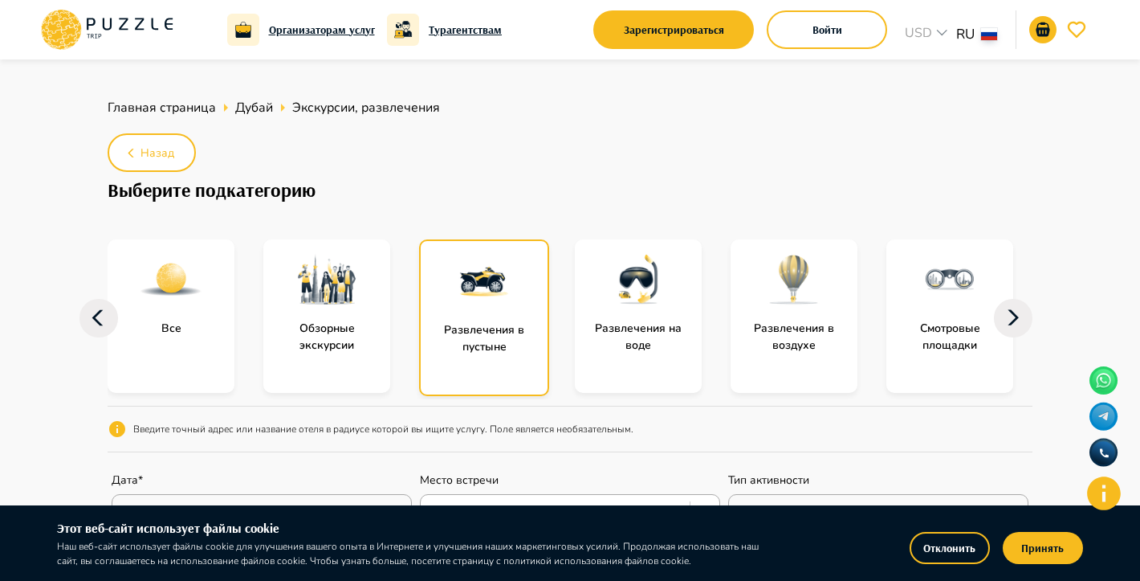
click at [512, 305] on img at bounding box center [484, 281] width 64 height 64
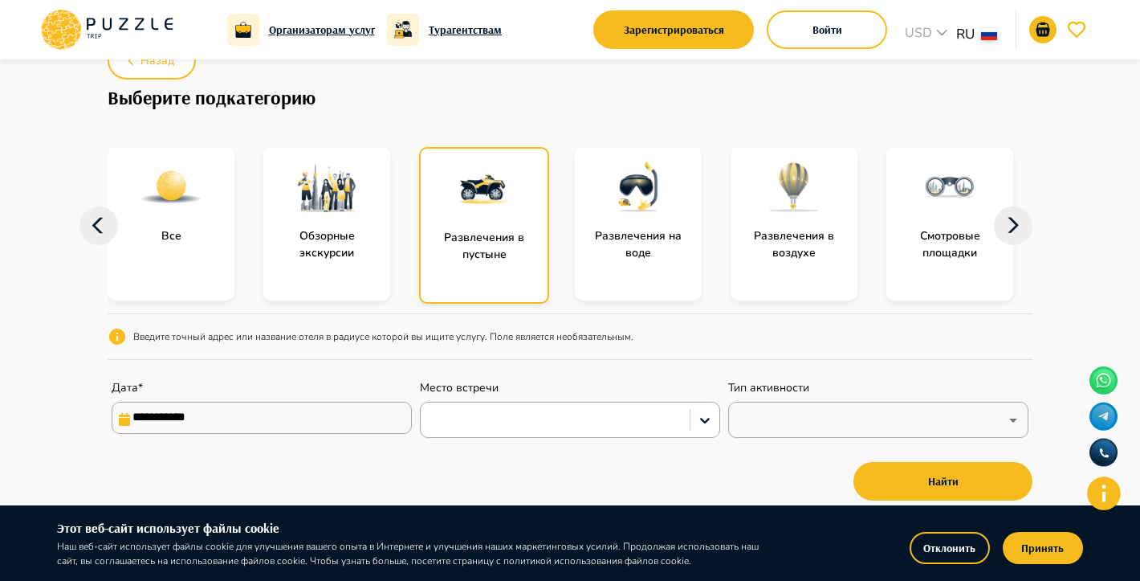
scroll to position [72, 0]
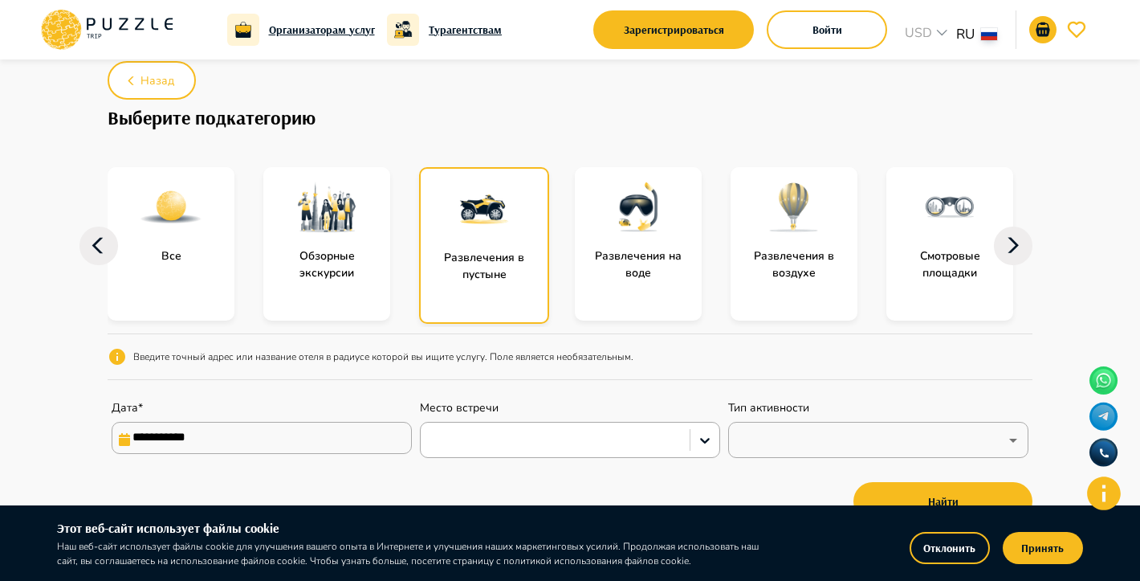
click at [477, 283] on div "Развлечения в пустыне" at bounding box center [484, 245] width 130 height 157
click at [479, 283] on div "Развлечения в пустыне" at bounding box center [484, 245] width 130 height 157
click at [478, 292] on div "Развлечения в пустыне" at bounding box center [484, 245] width 130 height 157
click at [480, 296] on div "Развлечения в пустыне" at bounding box center [484, 245] width 130 height 157
click at [471, 278] on div "Развлечения в пустыне" at bounding box center [484, 245] width 130 height 157
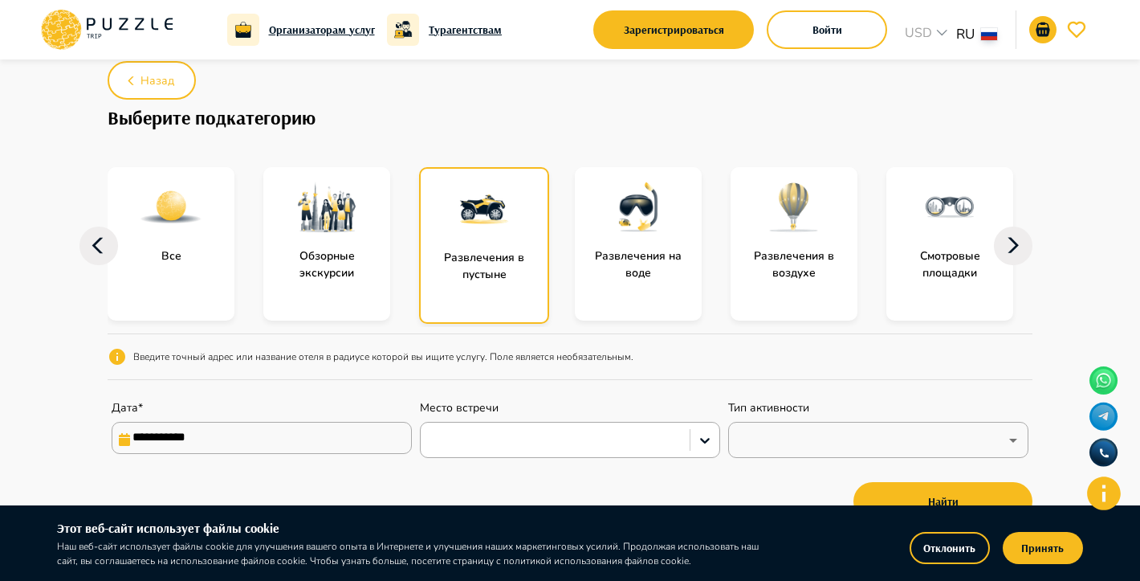
click at [330, 246] on div at bounding box center [326, 207] width 127 height 80
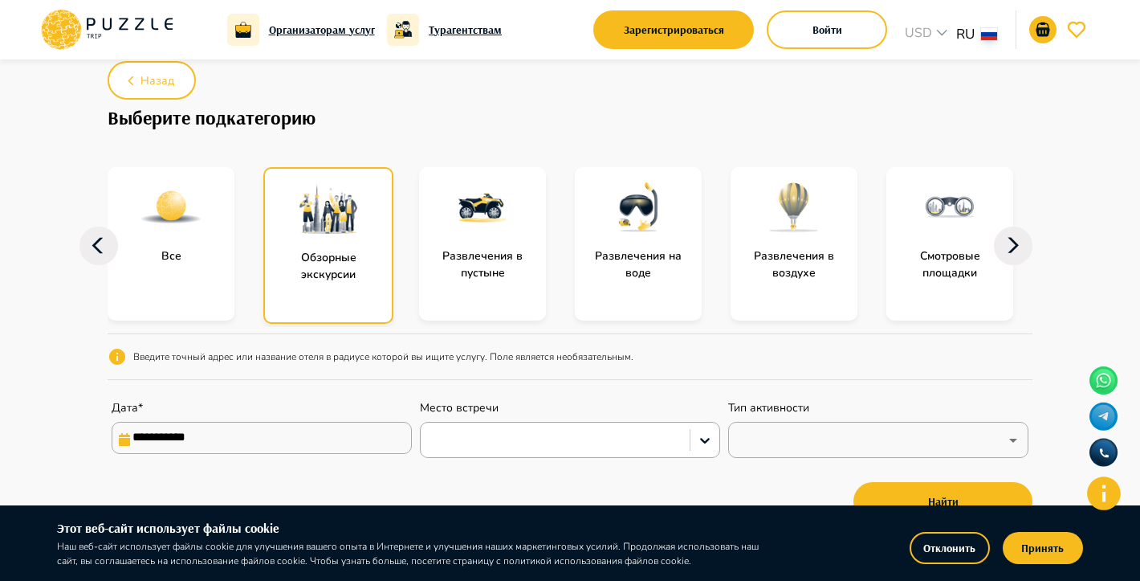
click at [329, 244] on div at bounding box center [328, 209] width 127 height 80
click at [328, 257] on p "Обзорные экскурсии" at bounding box center [328, 266] width 127 height 34
click at [327, 257] on p "Обзорные экскурсии" at bounding box center [328, 266] width 127 height 34
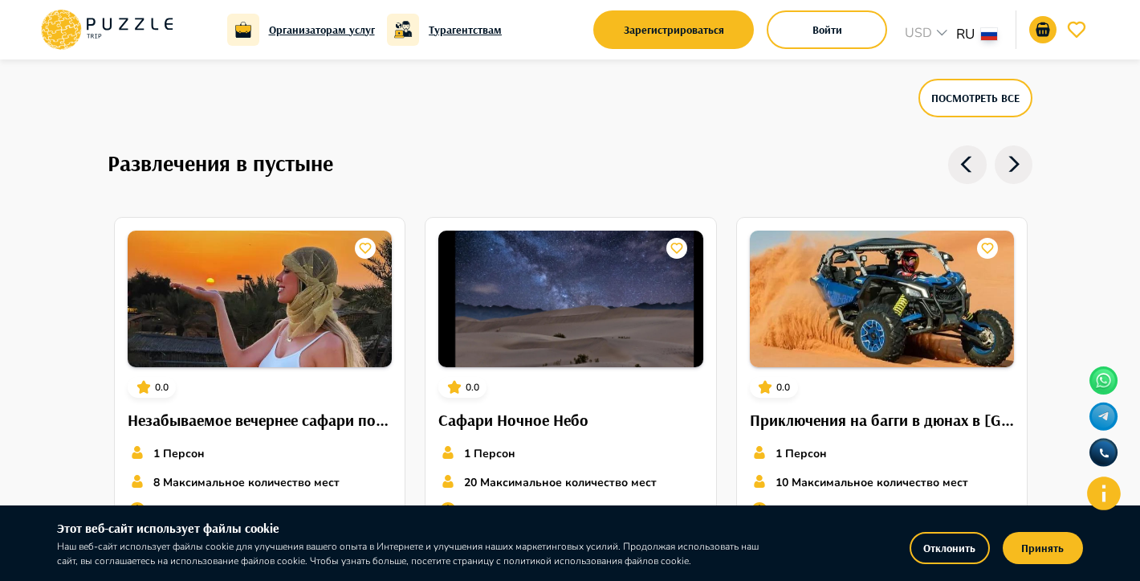
scroll to position [2751, 0]
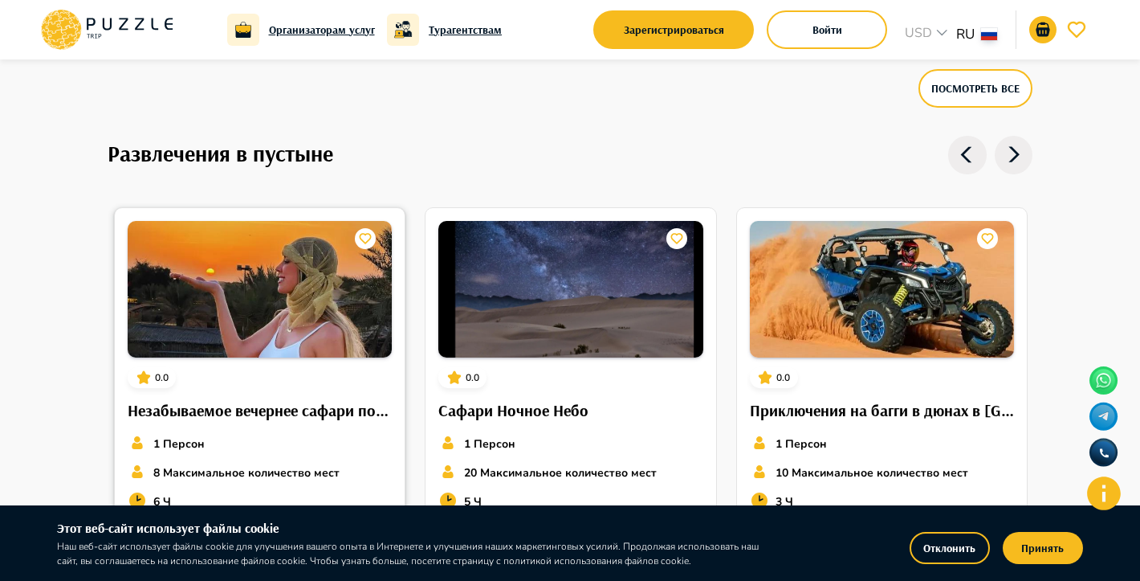
click at [204, 342] on img at bounding box center [260, 289] width 264 height 137
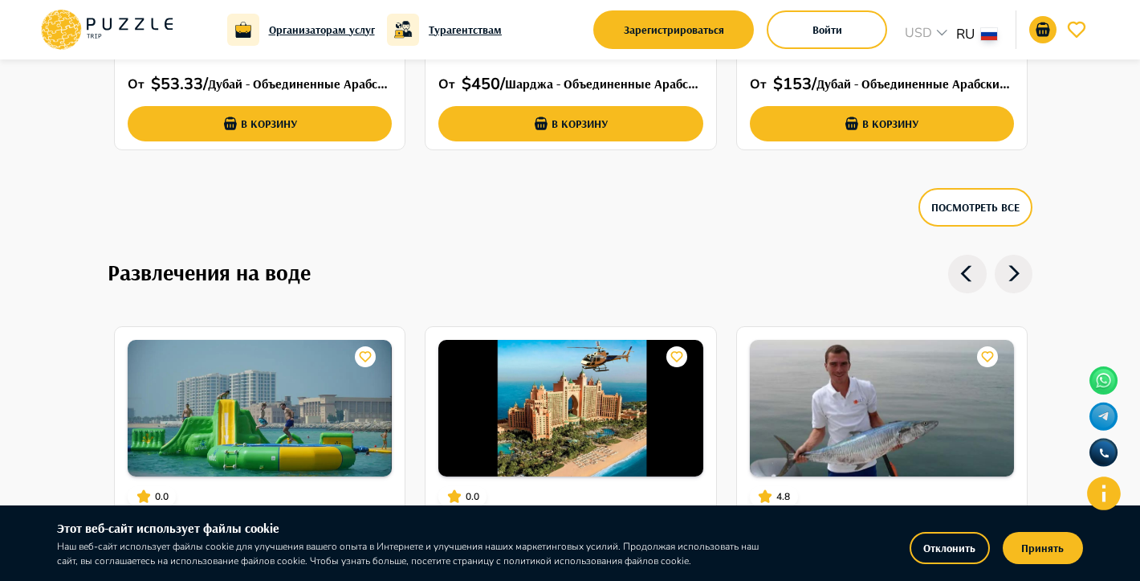
scroll to position [3215, 0]
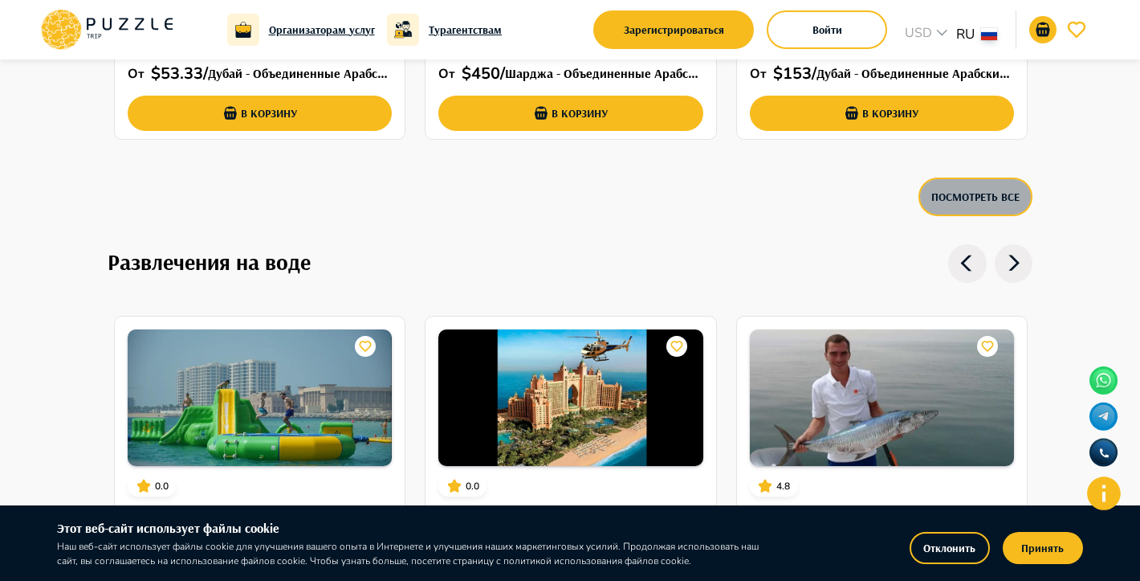
click at [943, 182] on button "Посмотреть все" at bounding box center [976, 196] width 114 height 39
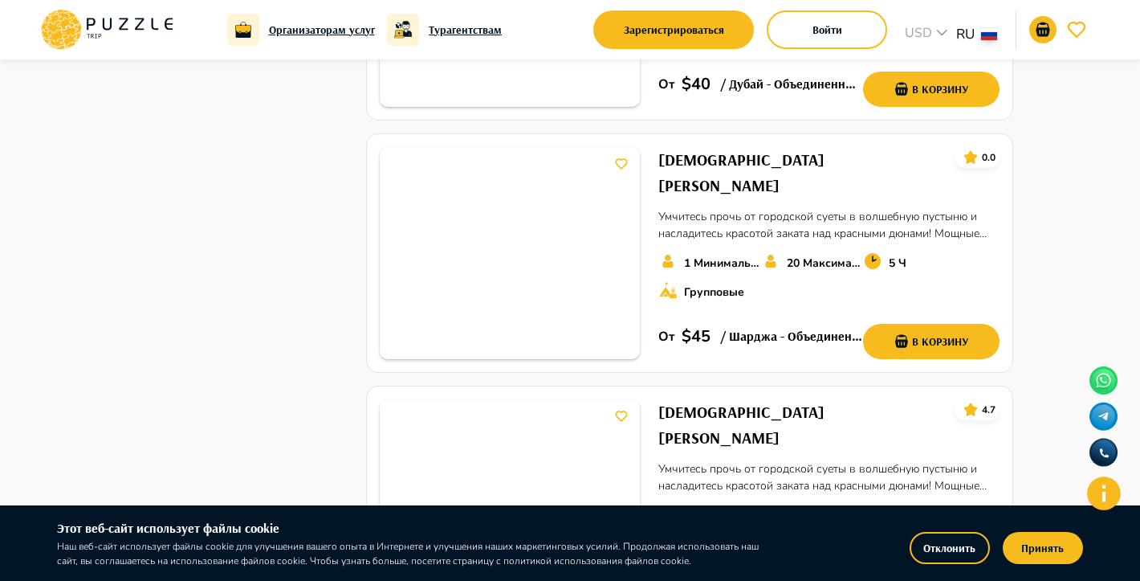
scroll to position [1594, 0]
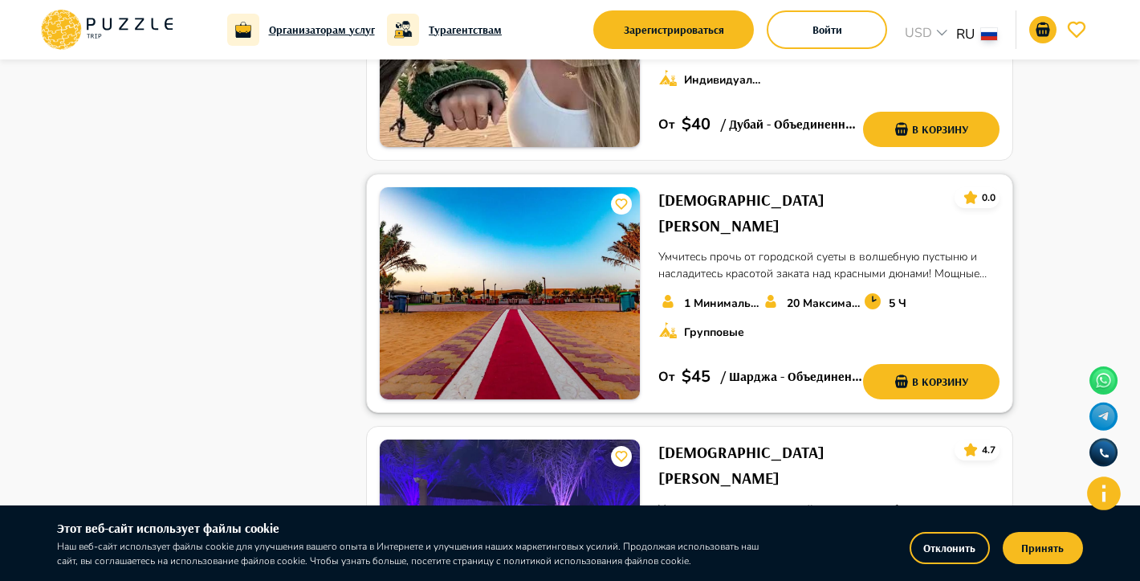
click at [728, 187] on h6 "[DEMOGRAPHIC_DATA][PERSON_NAME]" at bounding box center [801, 212] width 284 height 51
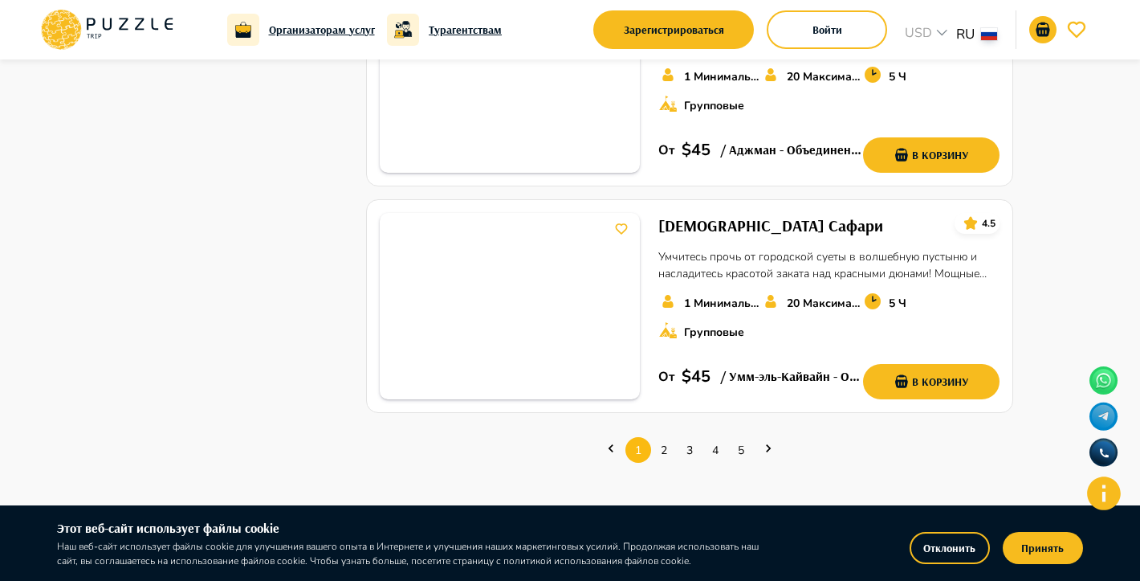
scroll to position [2303, 0]
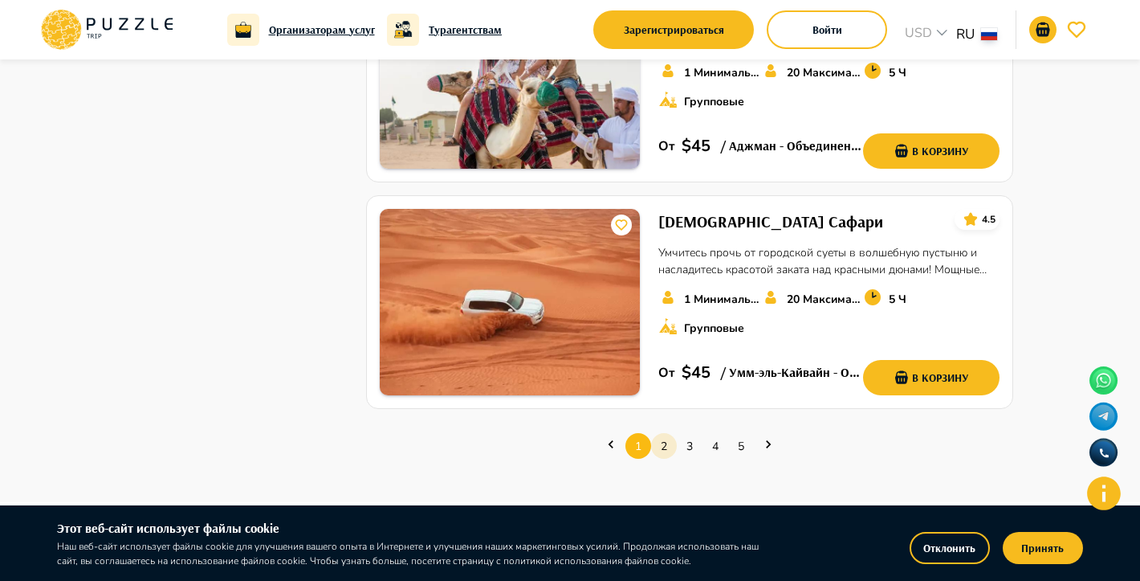
click at [660, 434] on link "2" at bounding box center [664, 446] width 26 height 25
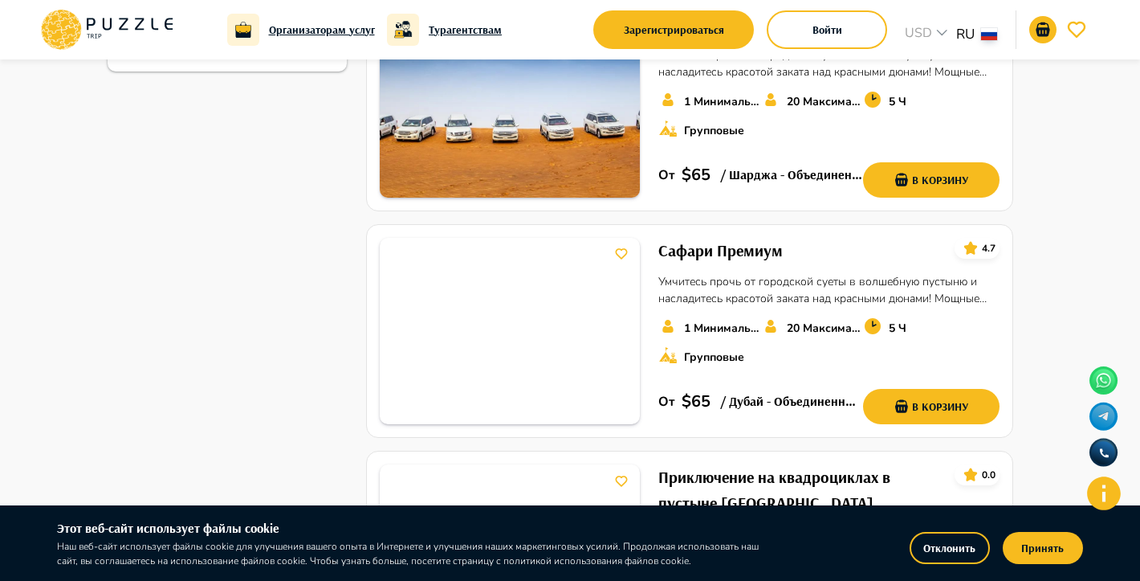
scroll to position [841, 0]
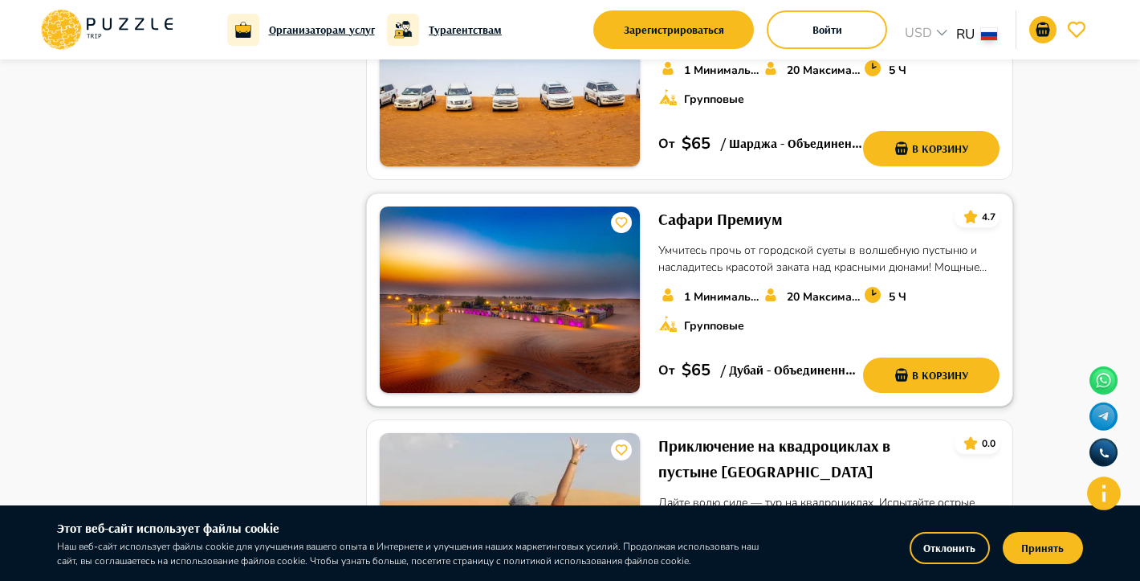
click at [730, 232] on div "Сафари Премиум 4.7 Умчитесь прочь от городской суеты в волшебную пустыню и насл…" at bounding box center [829, 299] width 341 height 186
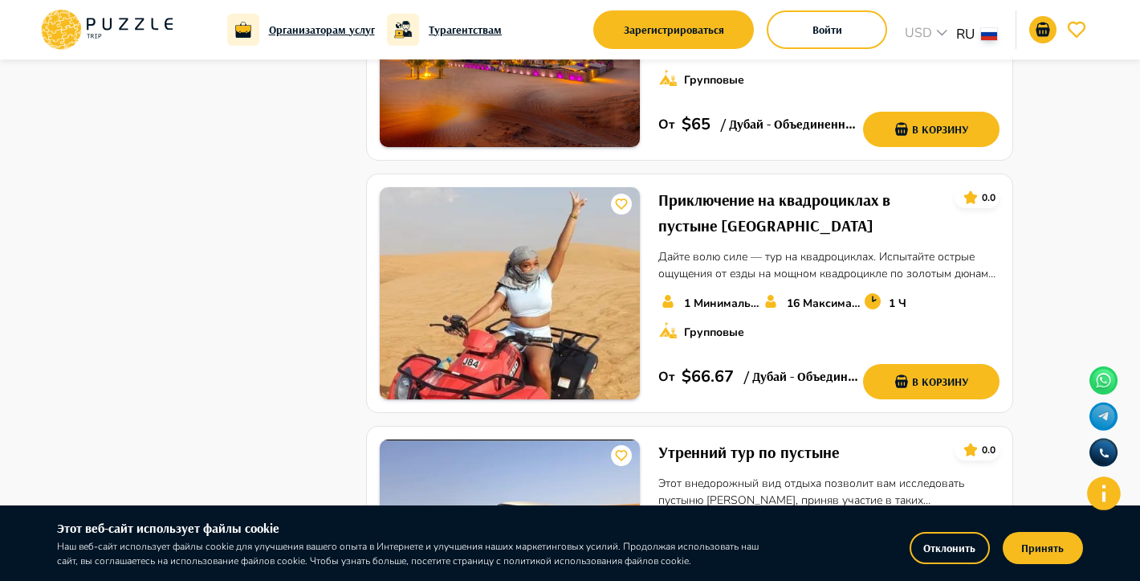
scroll to position [1073, 0]
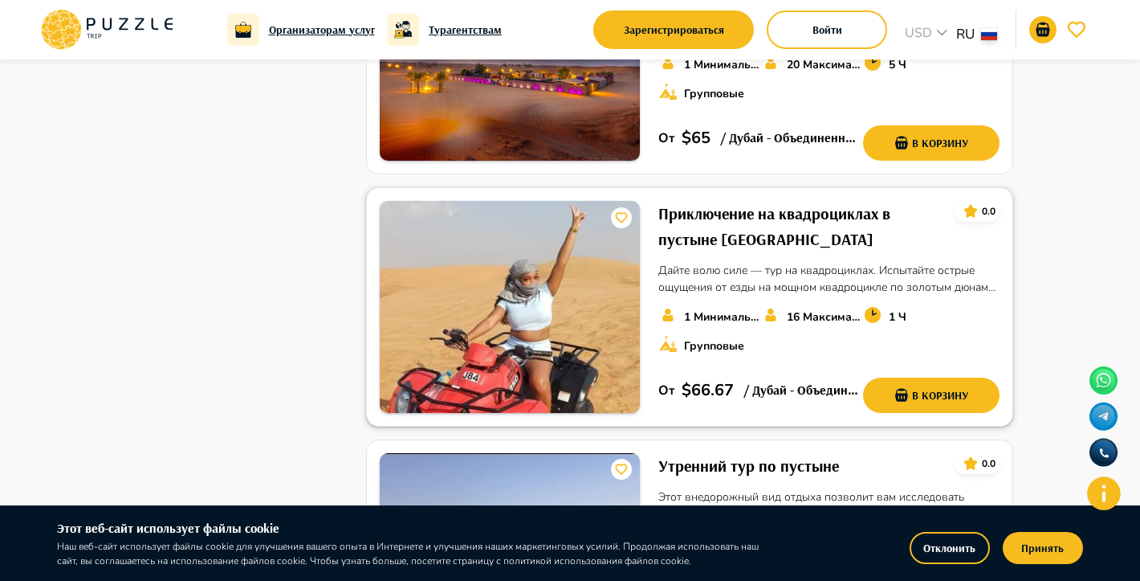
click at [717, 226] on h6 "Приключение на квадроциклах в пустыне [GEOGRAPHIC_DATA]" at bounding box center [801, 226] width 284 height 51
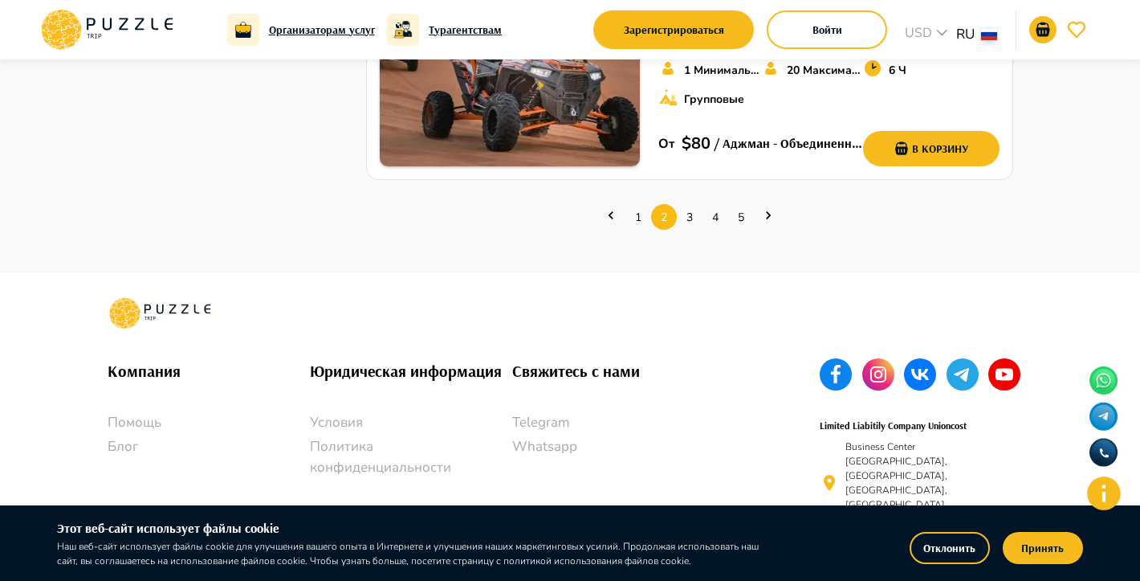
scroll to position [2528, 0]
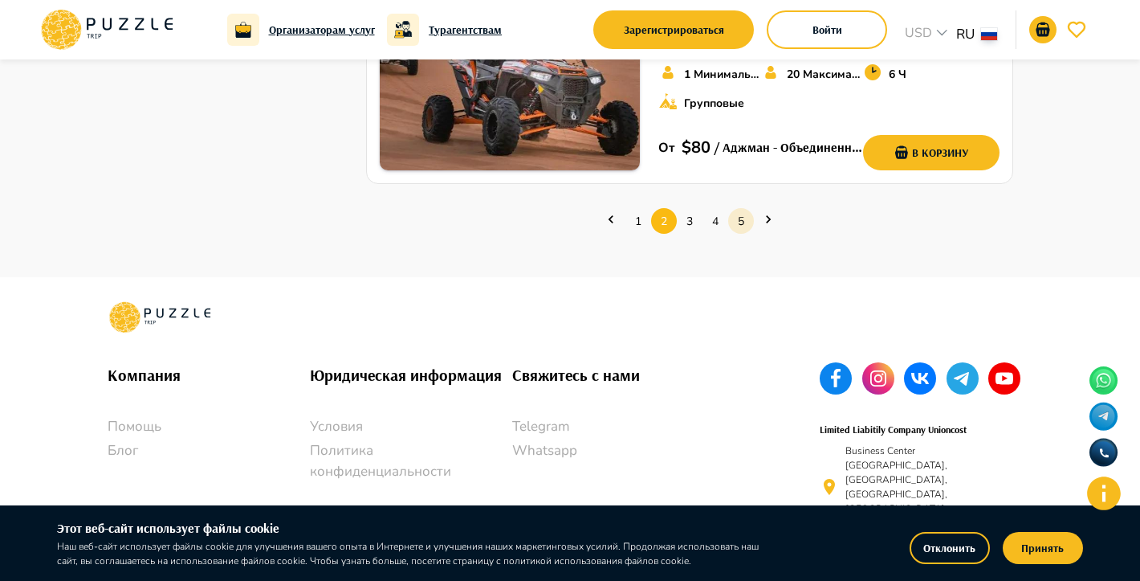
click at [734, 220] on link "5" at bounding box center [741, 221] width 26 height 25
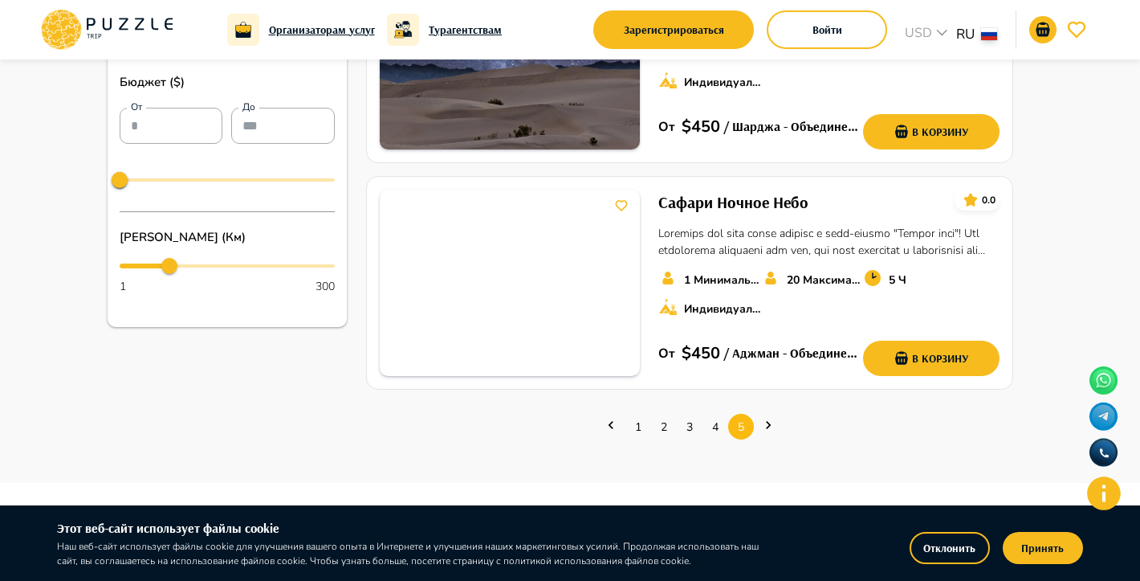
scroll to position [569, 0]
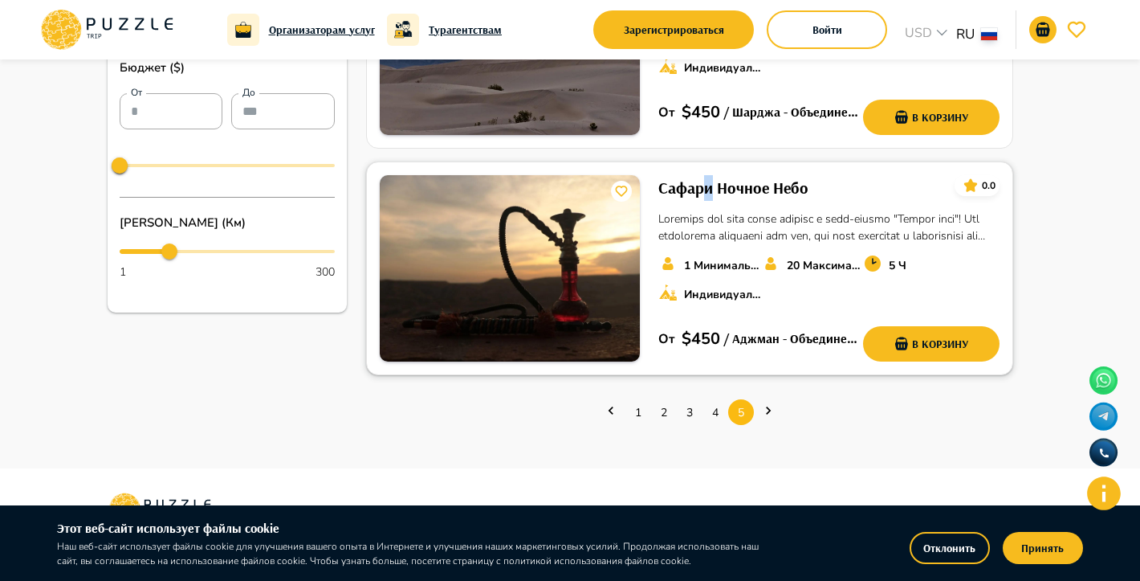
click at [708, 192] on h6 "Сафари Ночное Небо" at bounding box center [734, 188] width 150 height 26
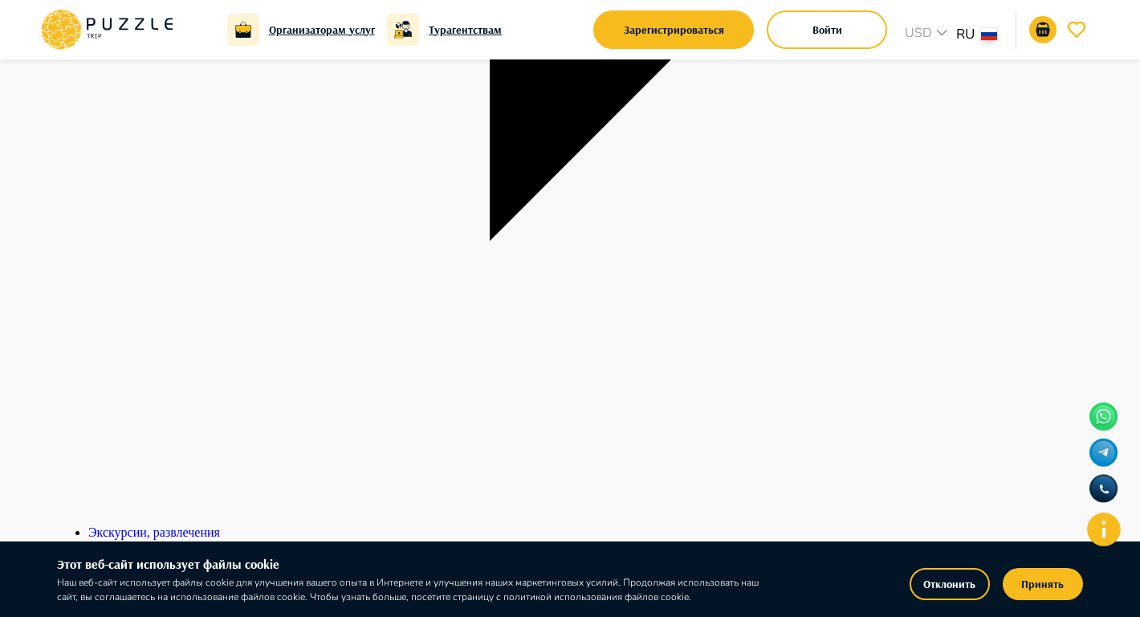
scroll to position [719, 0]
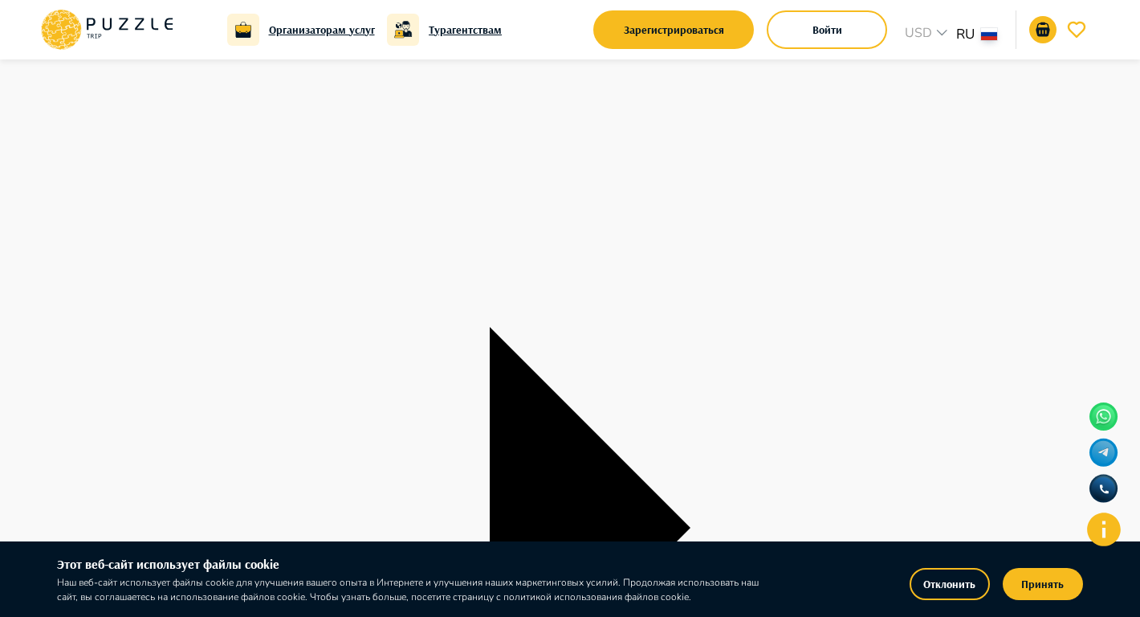
scroll to position [0, 0]
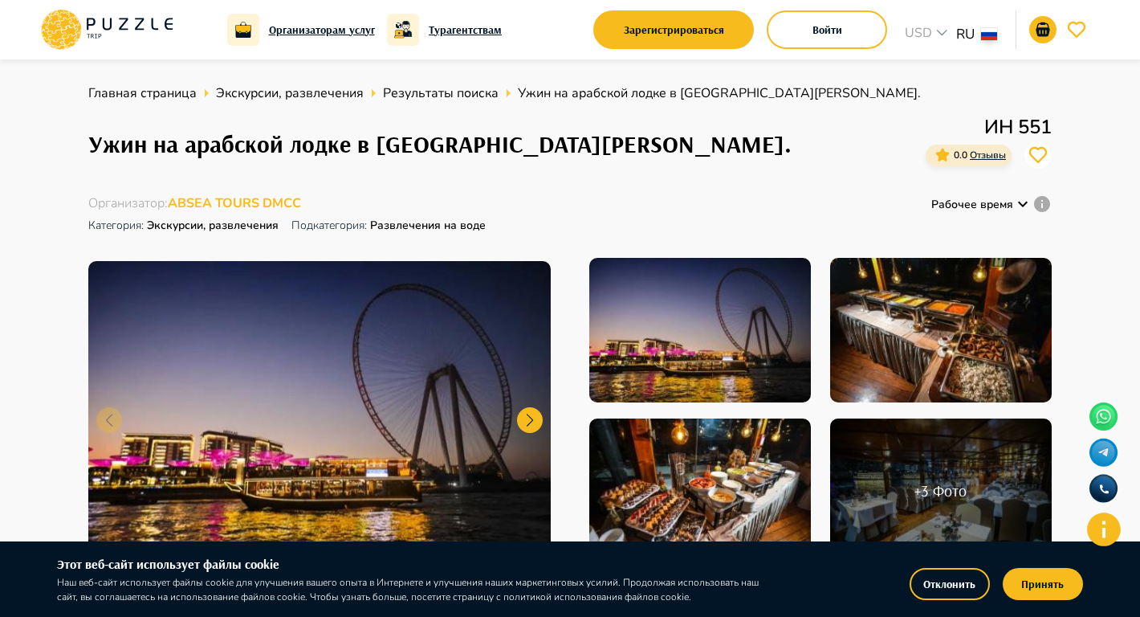
click at [1081, 6] on div "Организаторам услуг Турагентствам Зарегистрироваться Войти USD *** RU **" at bounding box center [570, 29] width 1063 height 47
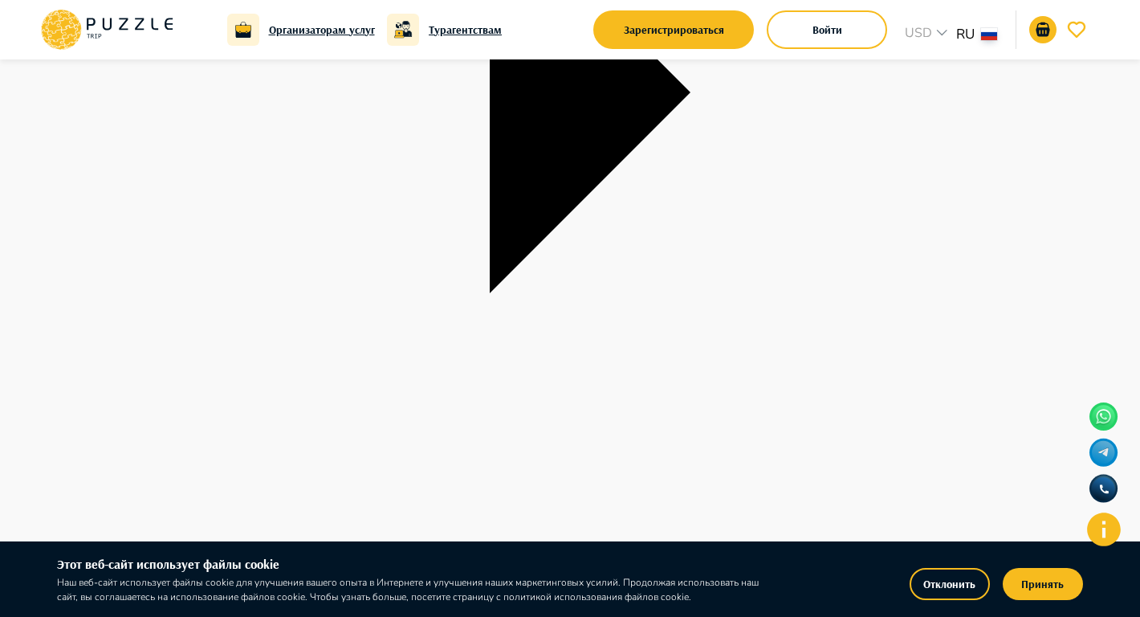
scroll to position [74, 0]
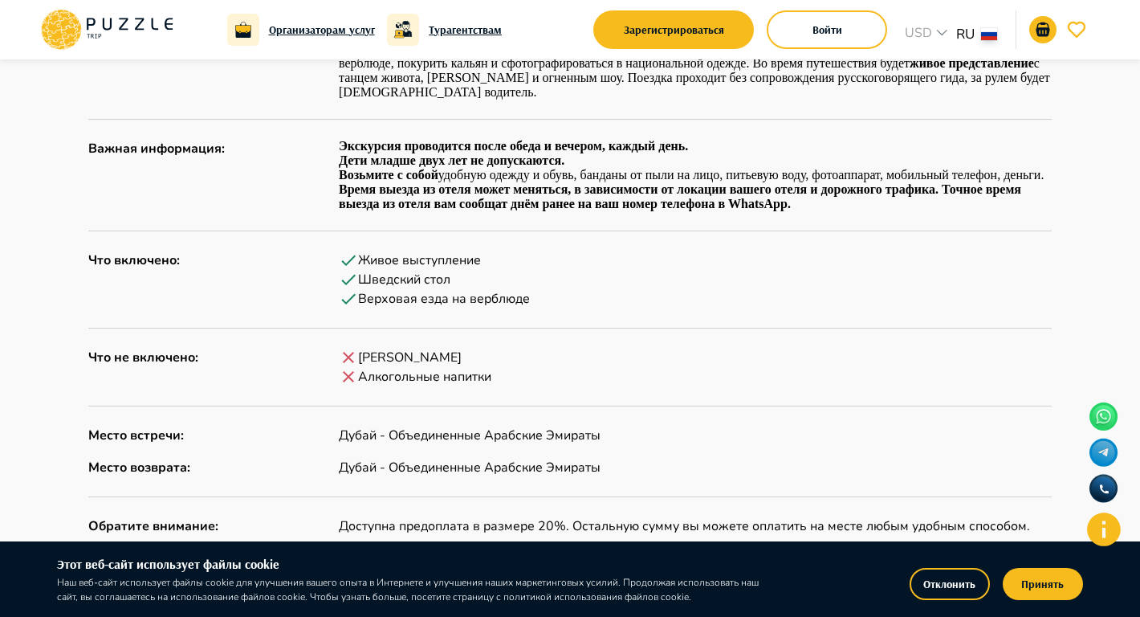
scroll to position [994, 0]
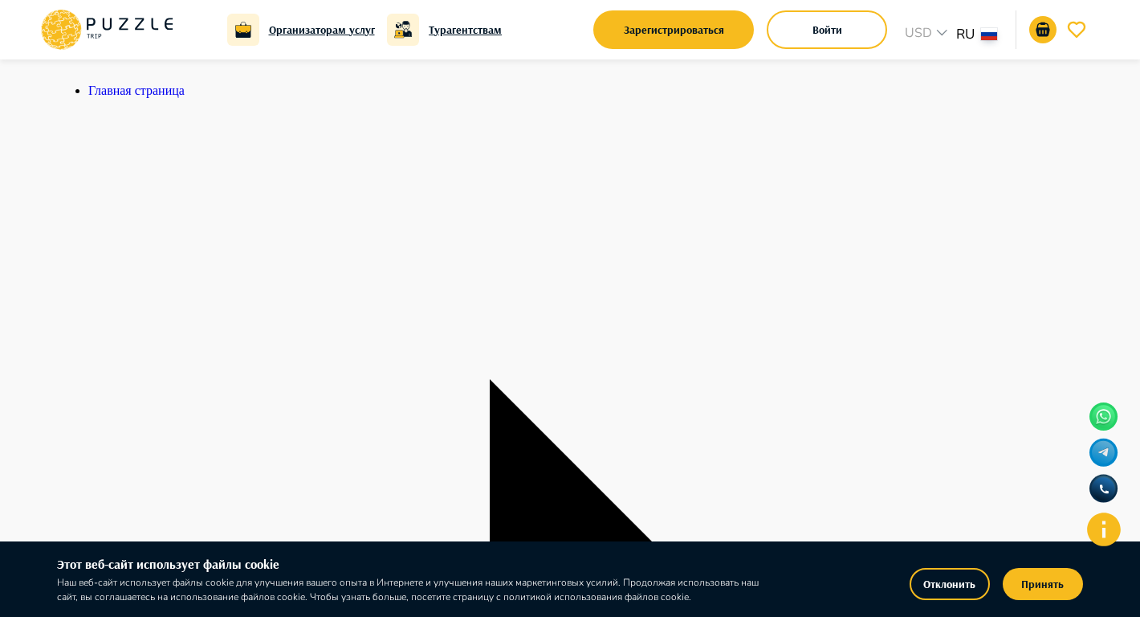
drag, startPoint x: 876, startPoint y: 43, endPoint x: 357, endPoint y: 451, distance: 660.5
